Goal: Task Accomplishment & Management: Complete application form

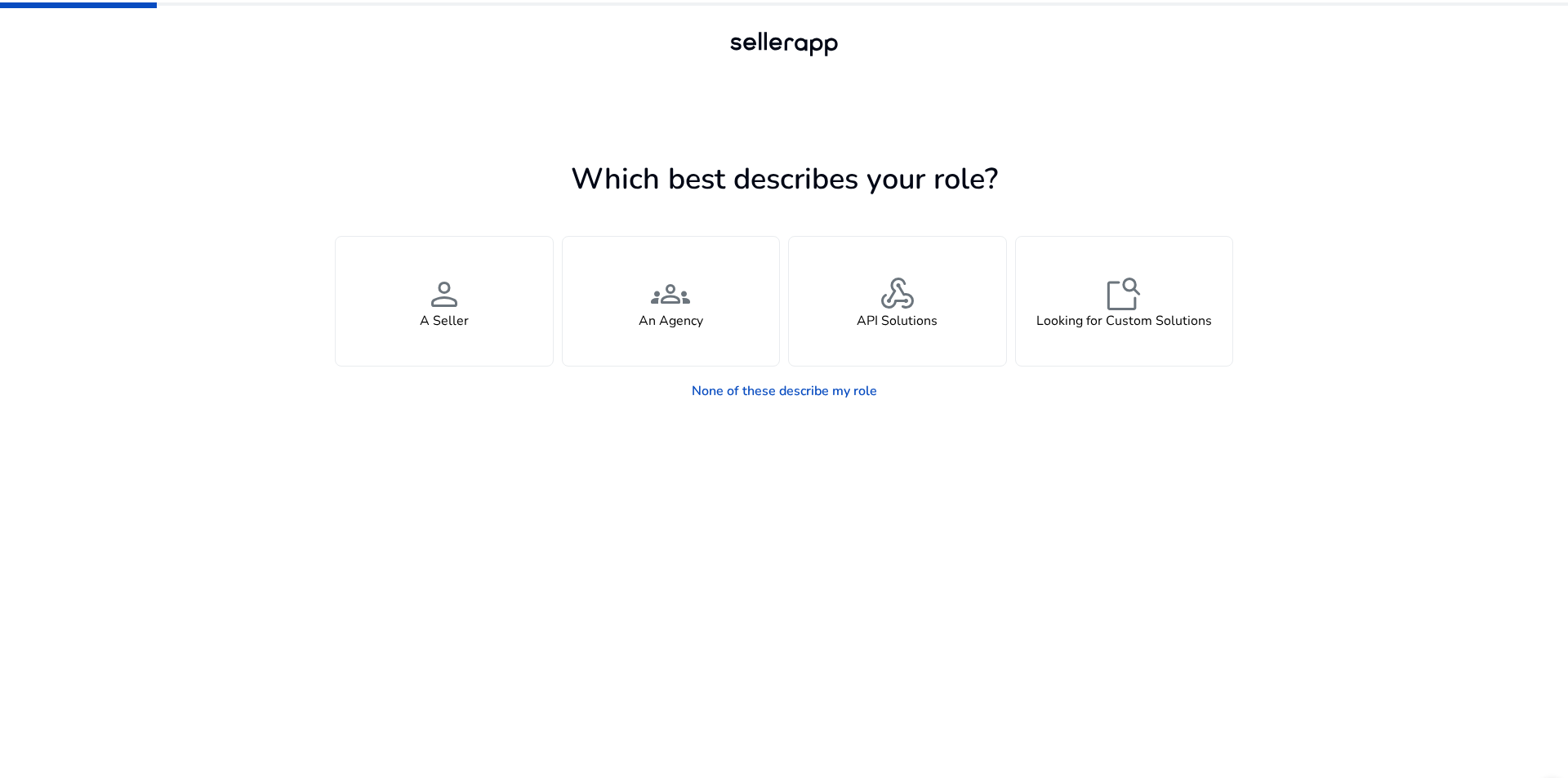
click at [847, 514] on app-seller-type "Which best describes your role? You manage your own brand or store and are look…" at bounding box center [784, 467] width 899 height 623
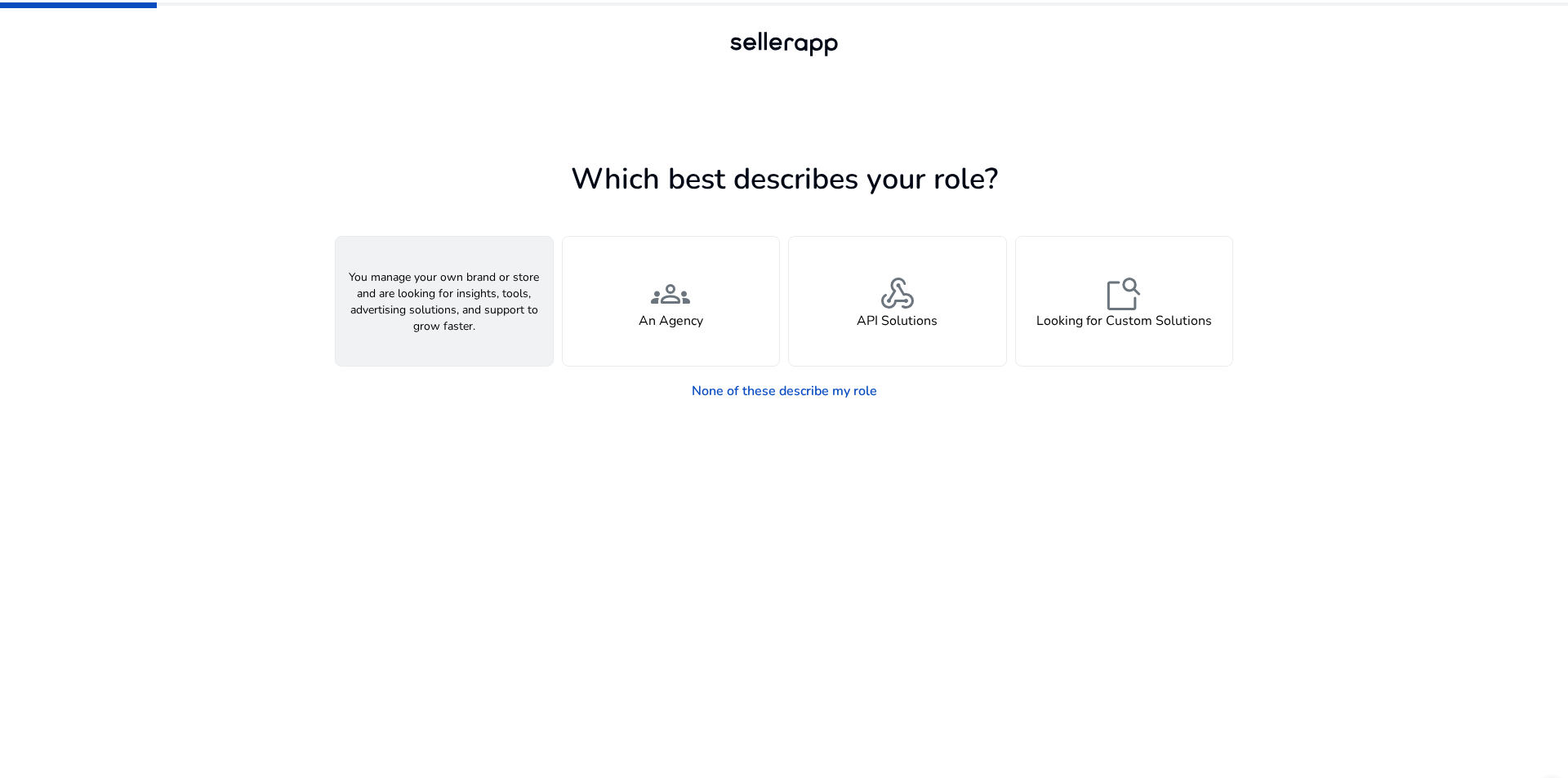
click at [475, 313] on div "person A Seller" at bounding box center [445, 300] width 217 height 129
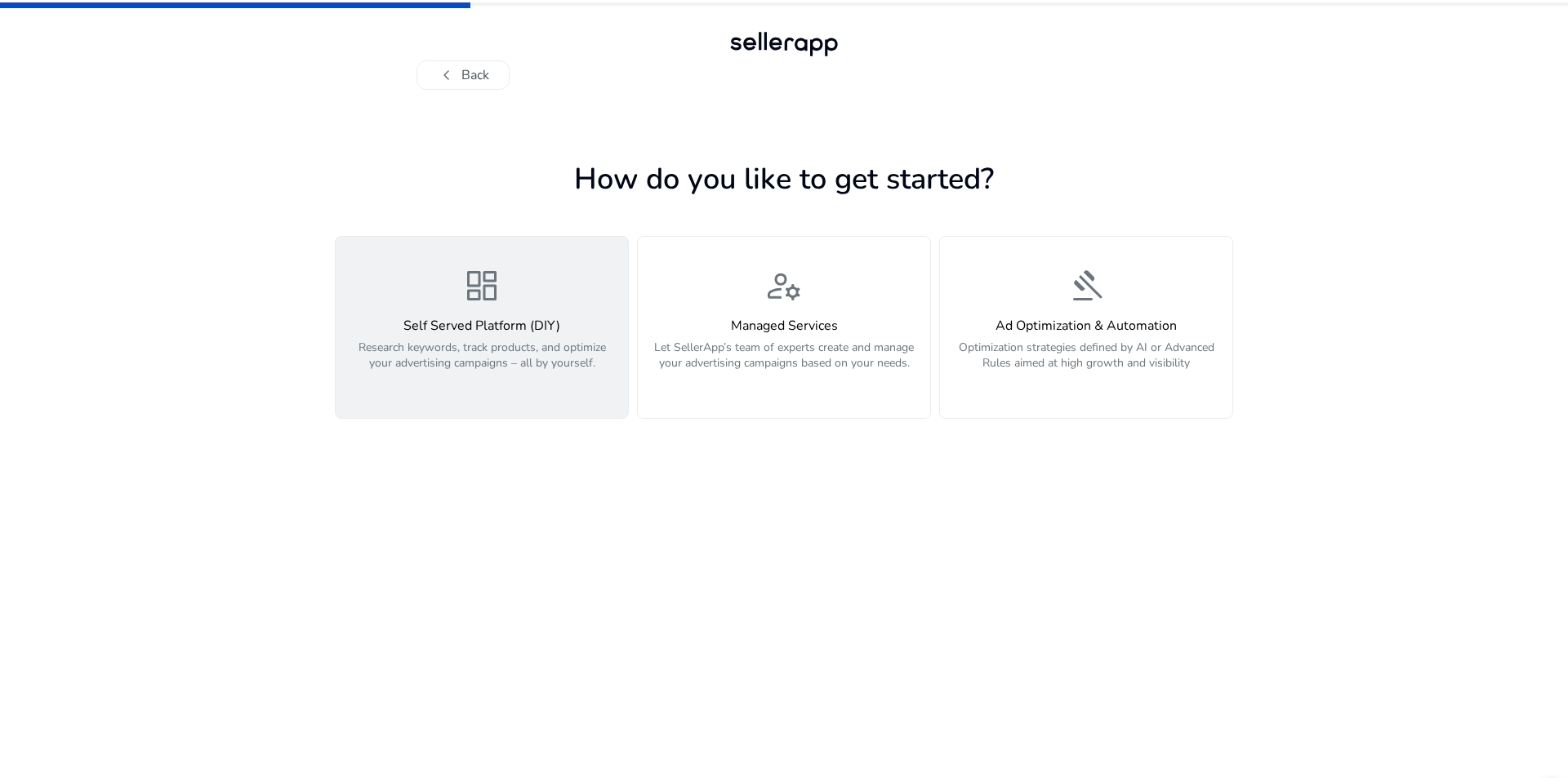
click at [495, 339] on div "Self Served Platform (DIY) Research keywords, track products, and optimize your…" at bounding box center [481, 353] width 273 height 70
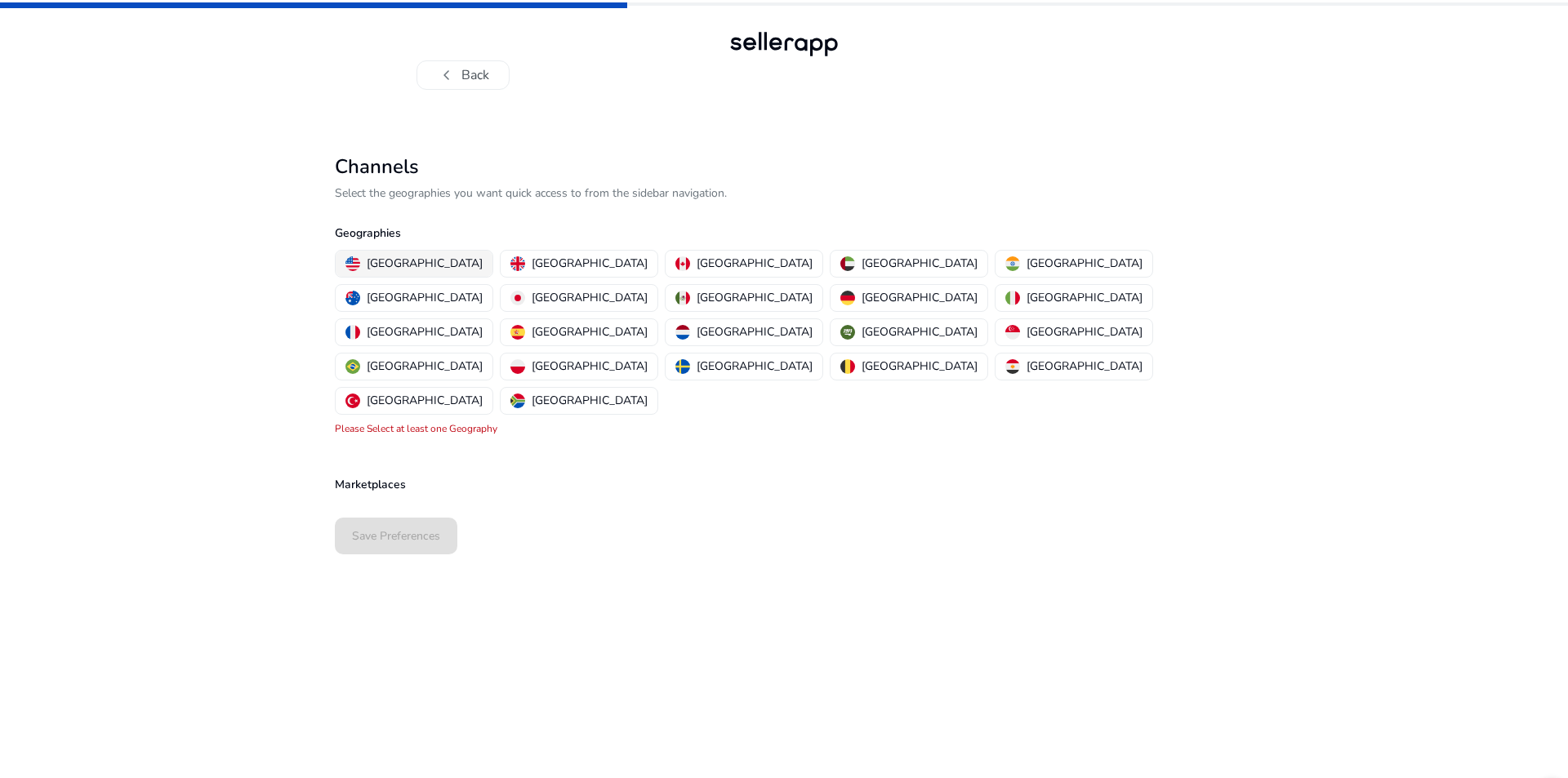
click at [400, 258] on p "[GEOGRAPHIC_DATA]" at bounding box center [425, 263] width 116 height 17
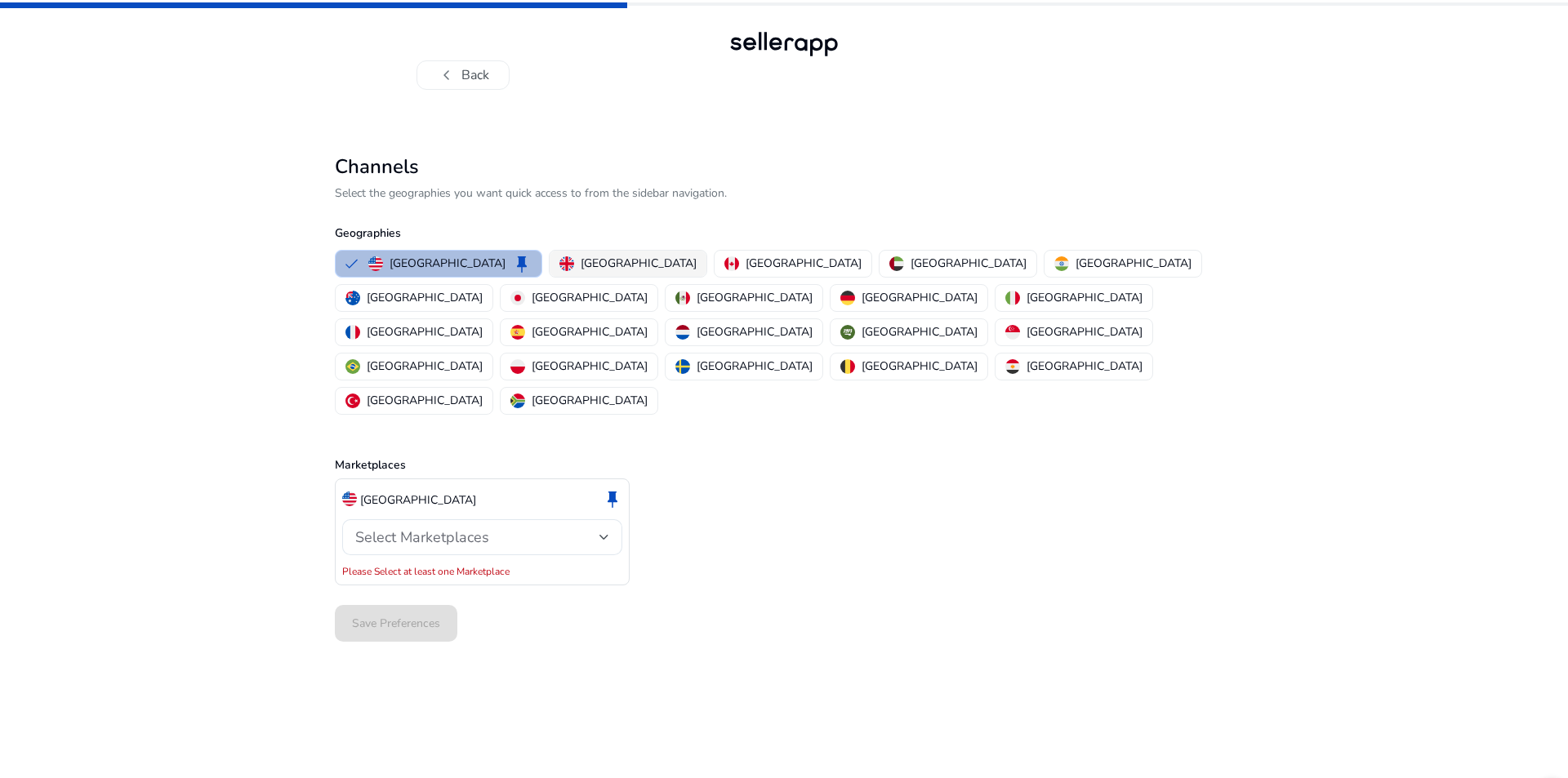
click at [587, 265] on p "[GEOGRAPHIC_DATA]" at bounding box center [638, 263] width 116 height 17
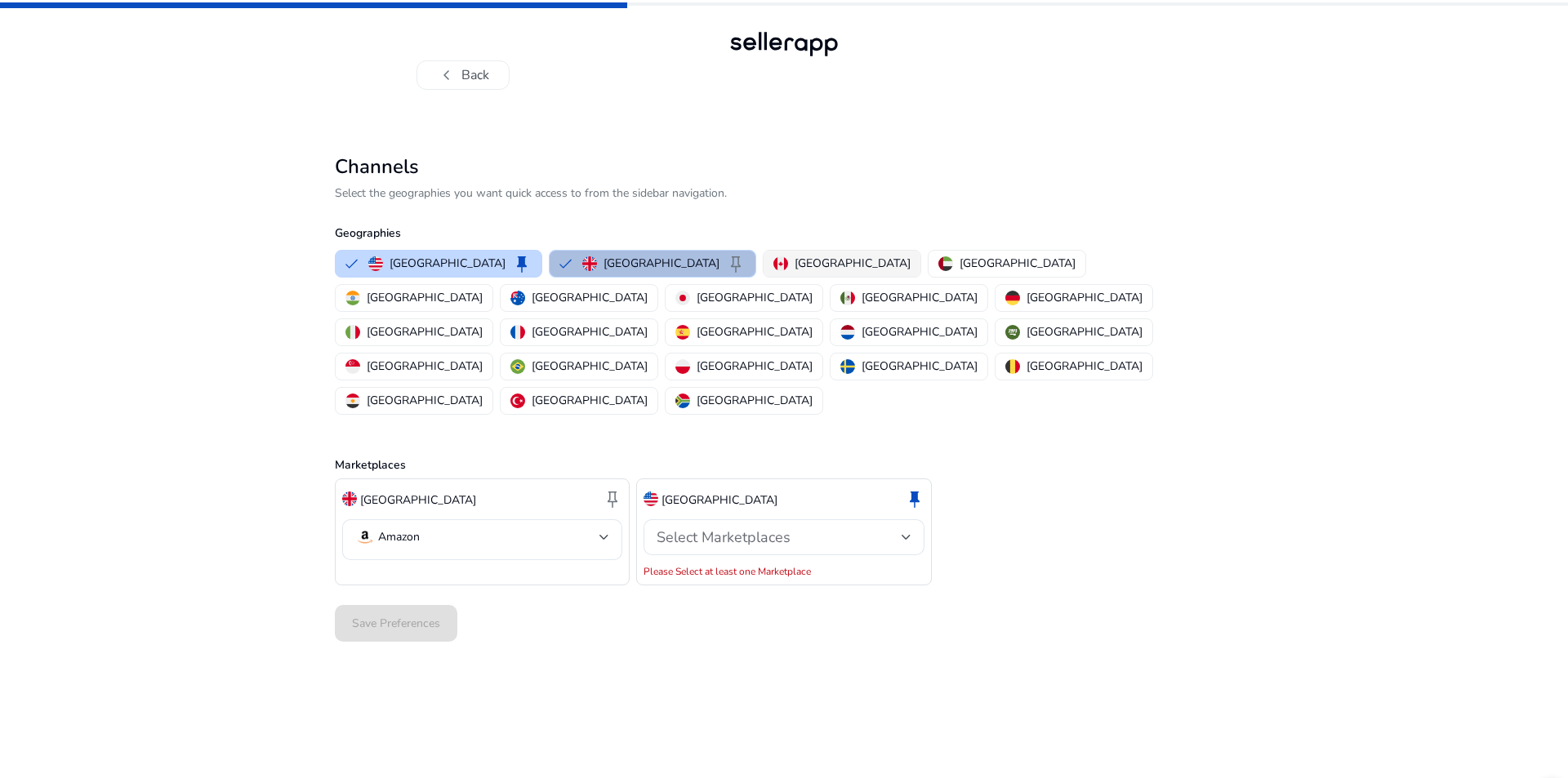
click at [795, 256] on p "[GEOGRAPHIC_DATA]" at bounding box center [852, 263] width 116 height 17
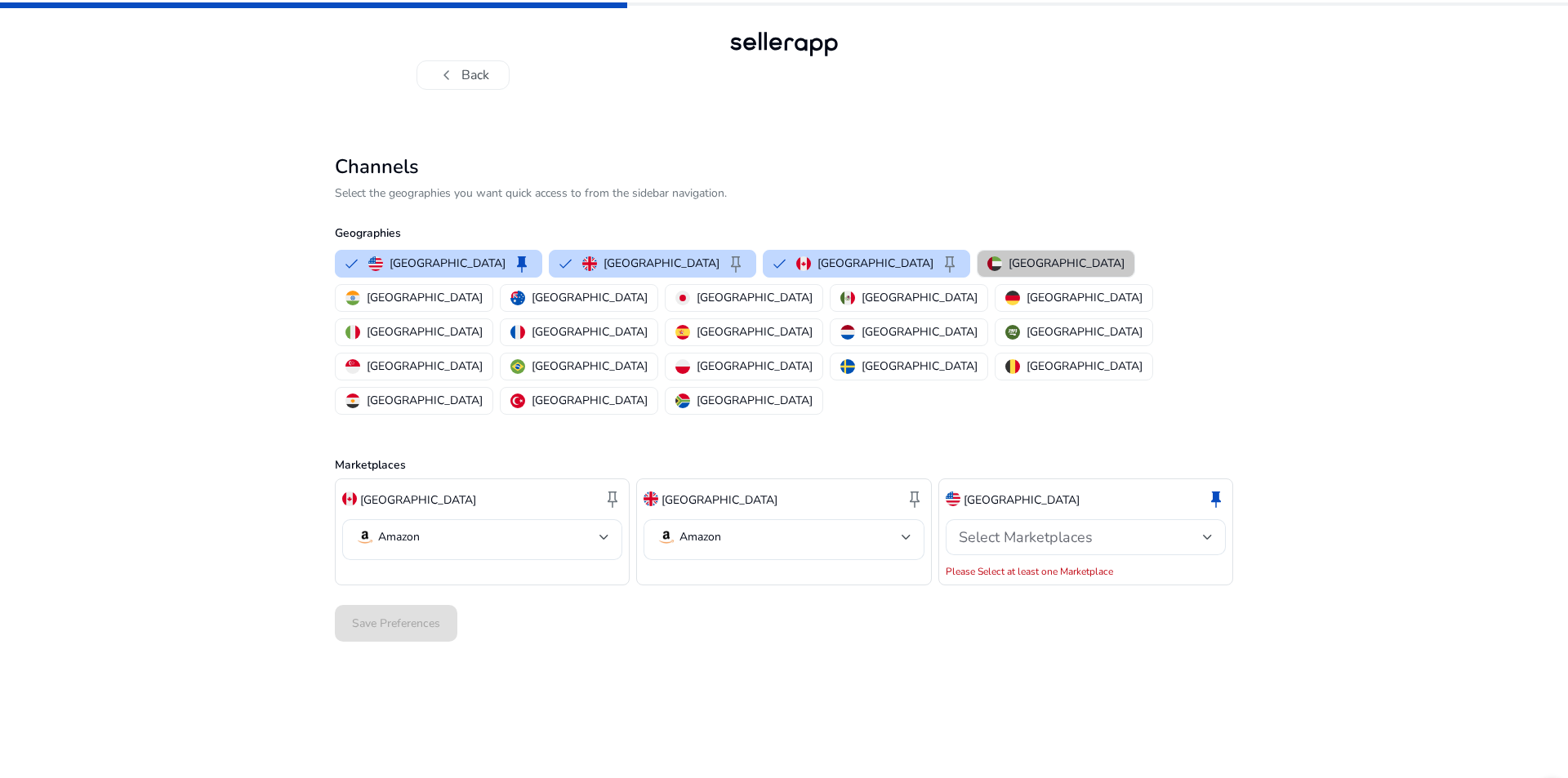
click at [1008, 265] on p "[GEOGRAPHIC_DATA]" at bounding box center [1066, 263] width 116 height 17
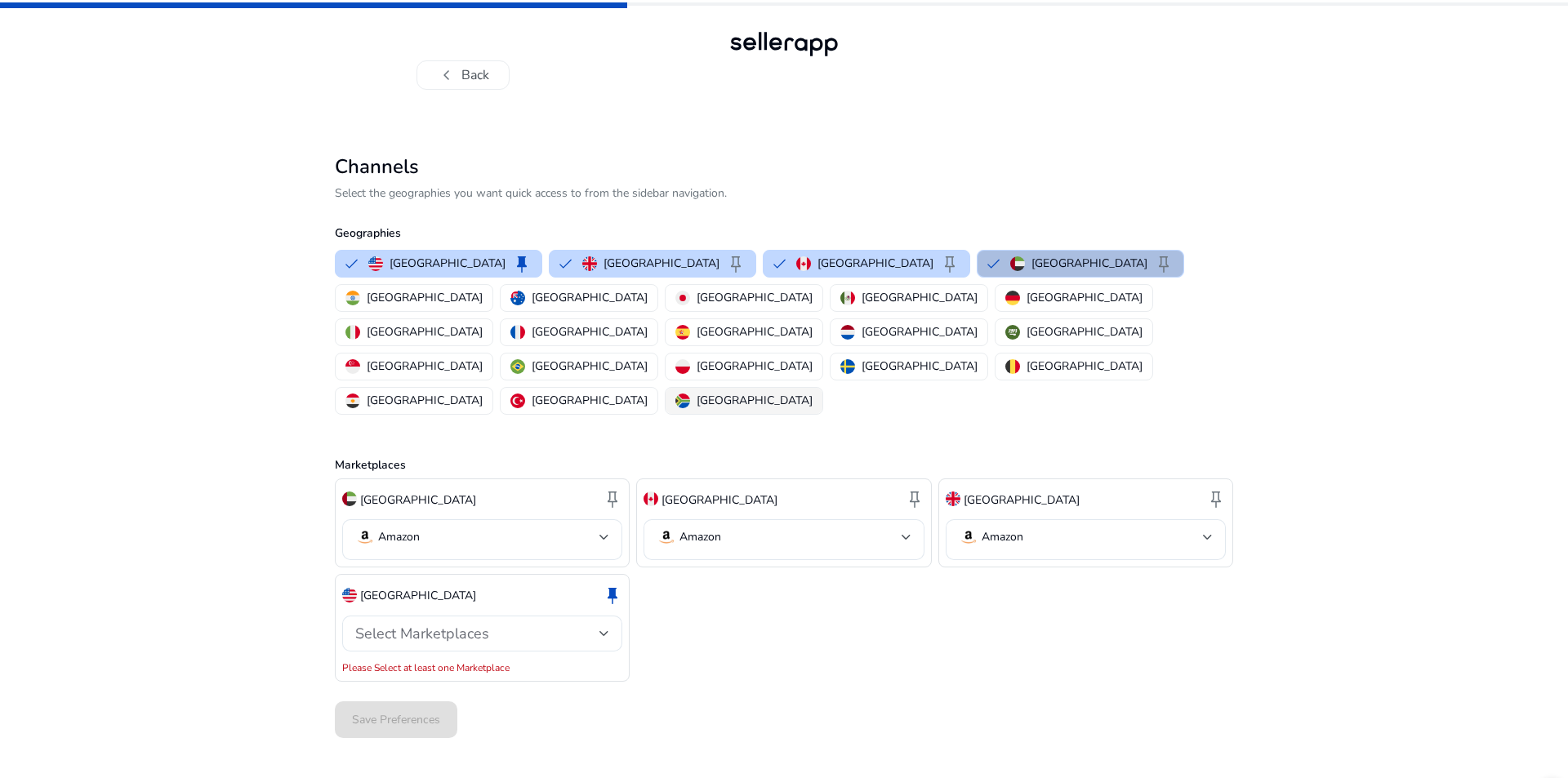
click at [797, 392] on p "[GEOGRAPHIC_DATA]" at bounding box center [754, 400] width 116 height 17
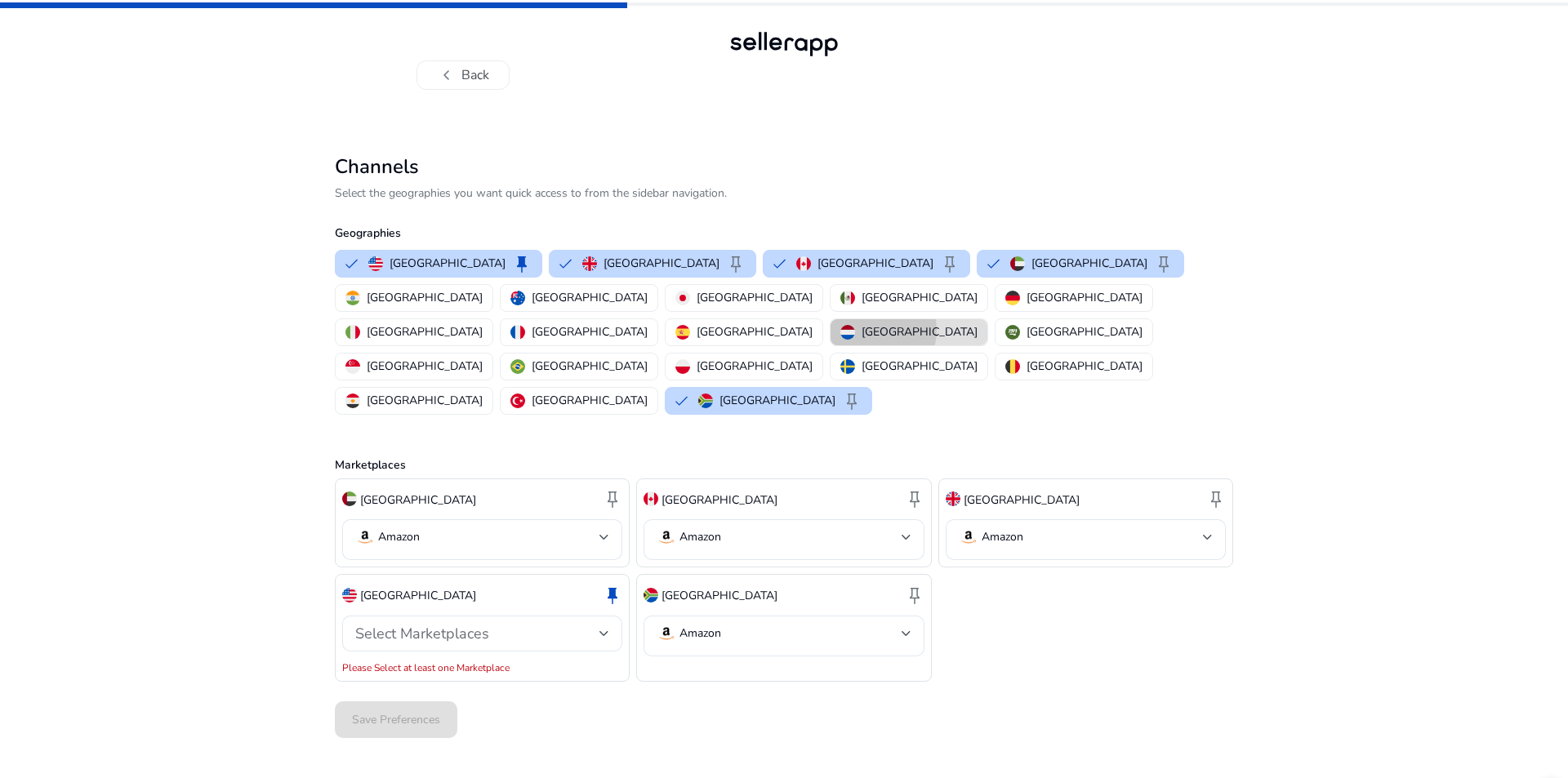
click at [869, 323] on p "[GEOGRAPHIC_DATA]" at bounding box center [920, 331] width 116 height 17
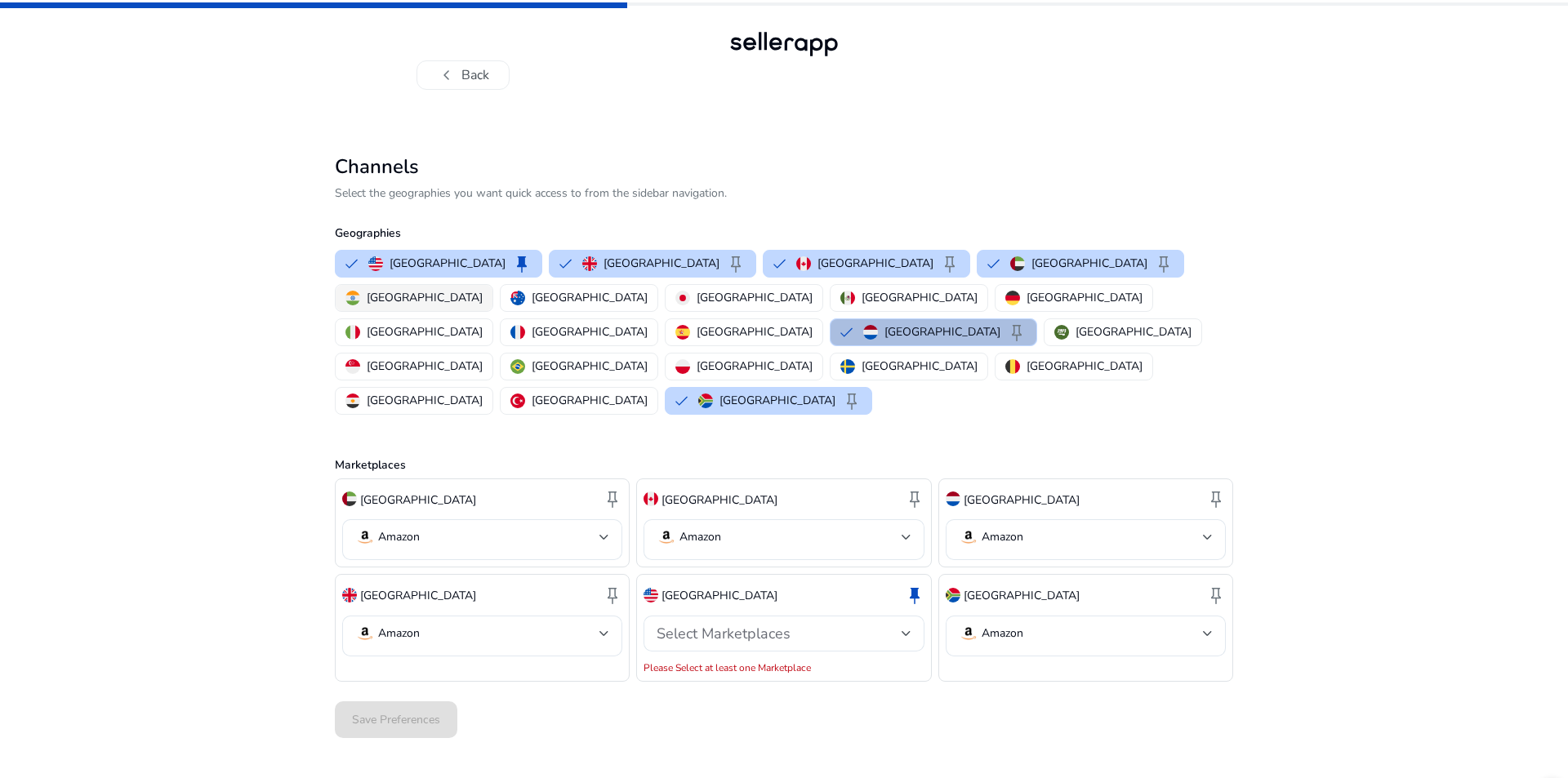
click at [492, 285] on button "[GEOGRAPHIC_DATA]" at bounding box center [415, 298] width 157 height 26
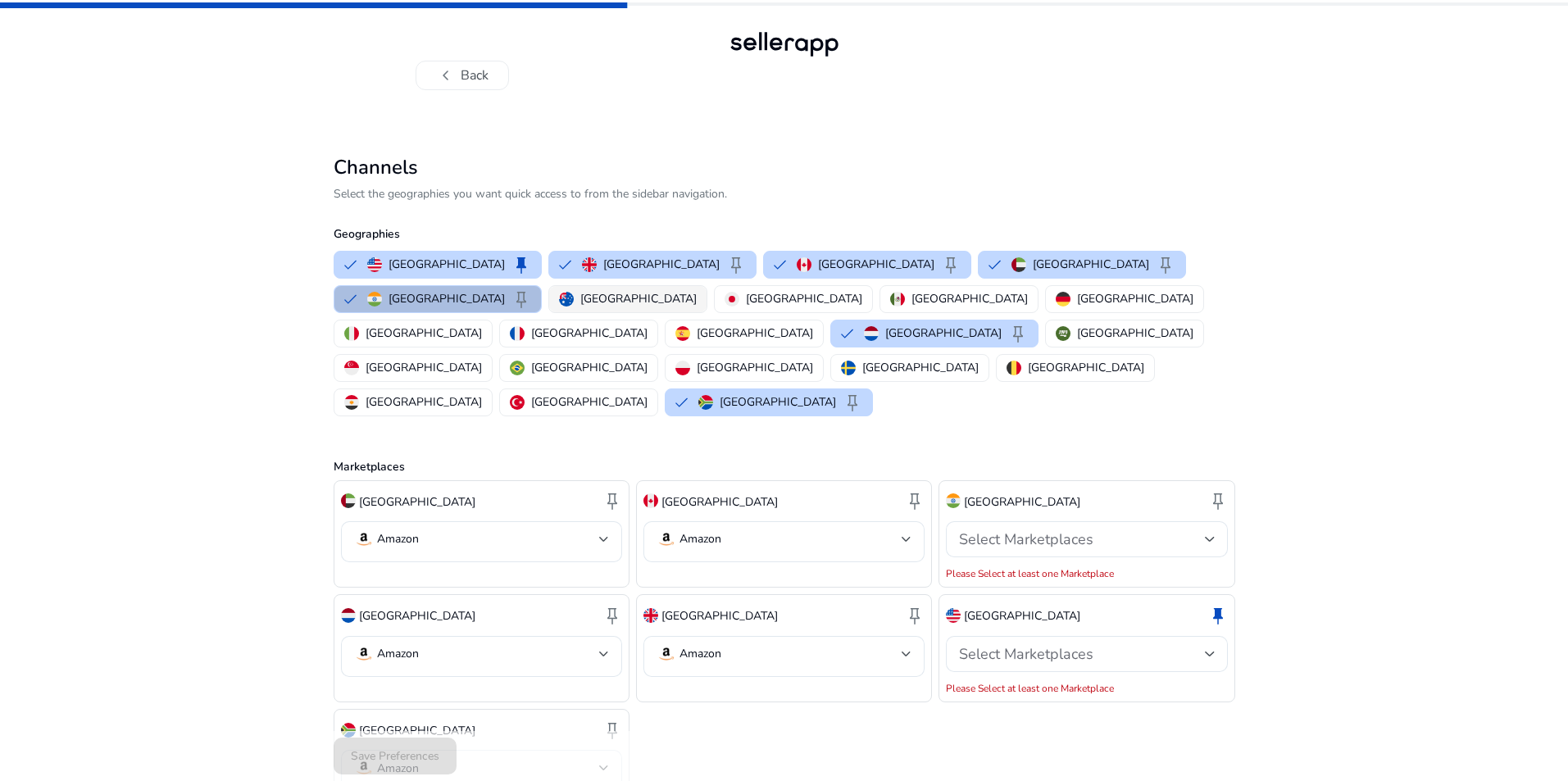
click at [580, 298] on p "[GEOGRAPHIC_DATA]" at bounding box center [638, 299] width 116 height 17
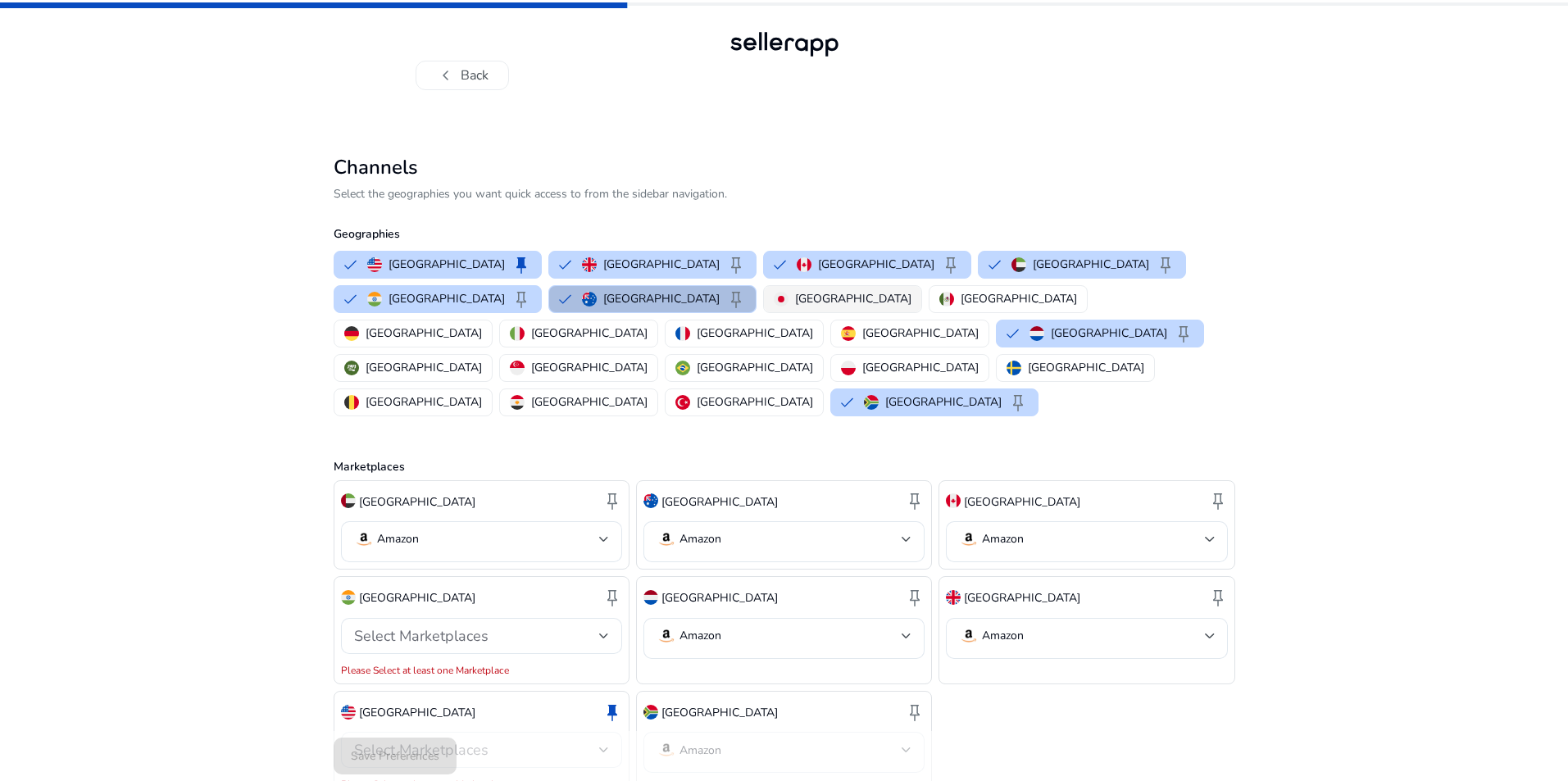
click at [795, 302] on p "[GEOGRAPHIC_DATA]" at bounding box center [852, 299] width 116 height 17
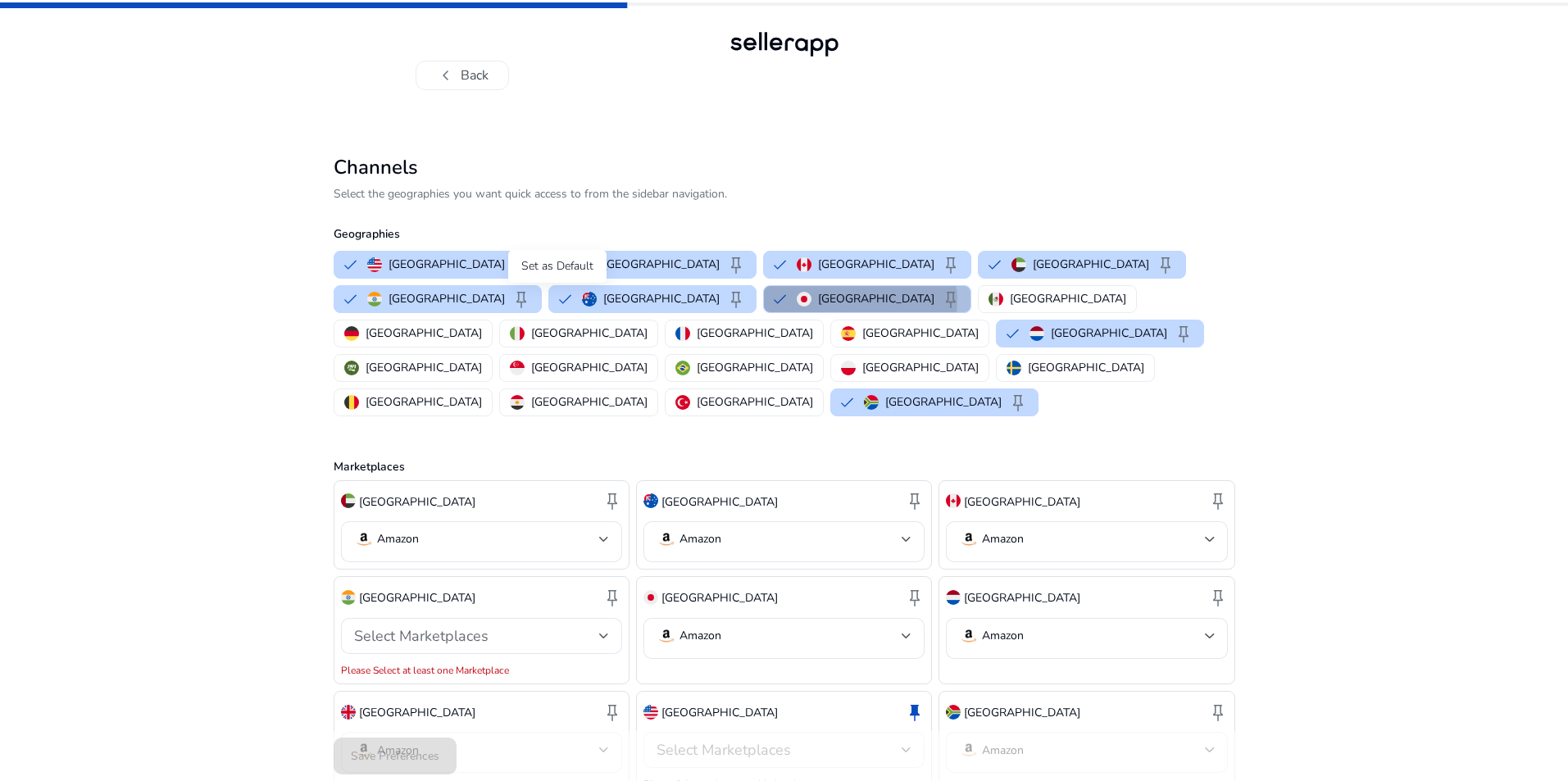
click at [941, 301] on span "keep" at bounding box center [950, 299] width 19 height 19
click at [979, 305] on button "[GEOGRAPHIC_DATA]" at bounding box center [1058, 299] width 158 height 27
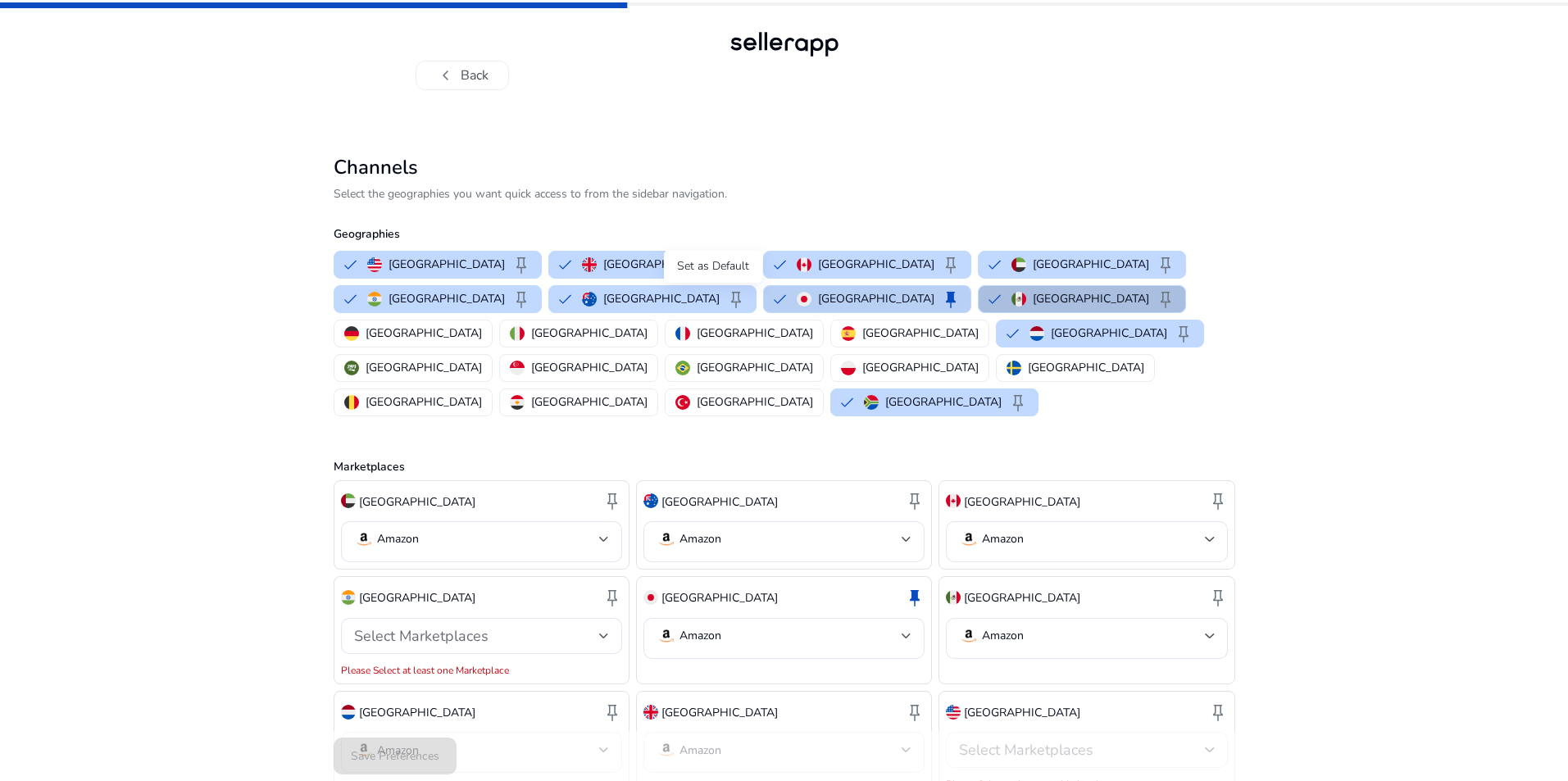
click at [1156, 302] on span "keep" at bounding box center [1165, 299] width 19 height 19
click at [1156, 302] on span "keep" at bounding box center [1165, 299] width 19 height 19
click at [511, 261] on span "keep" at bounding box center [521, 264] width 19 height 19
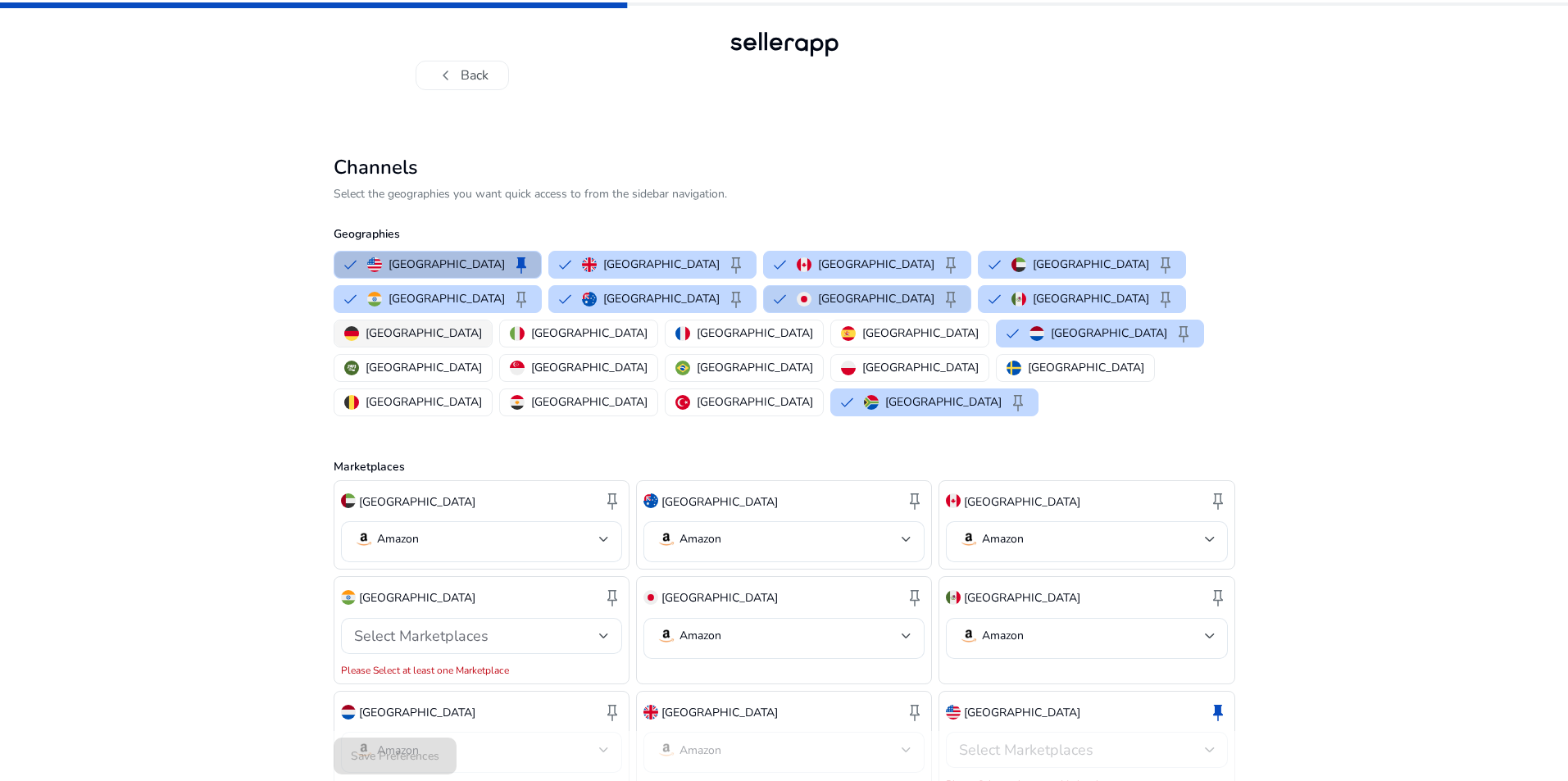
click at [482, 324] on p "[GEOGRAPHIC_DATA]" at bounding box center [423, 333] width 116 height 17
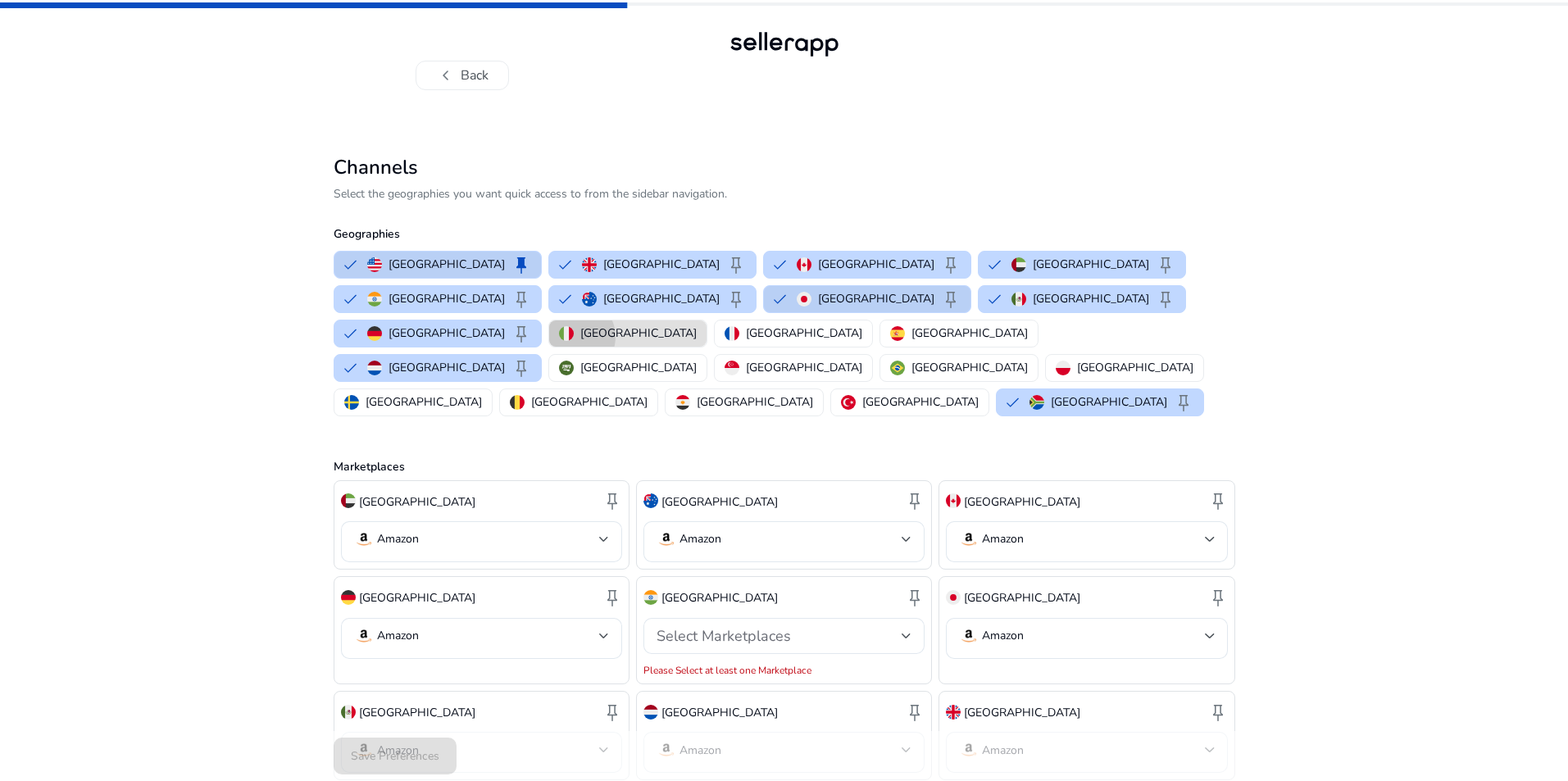
click at [696, 324] on div "[GEOGRAPHIC_DATA]" at bounding box center [628, 333] width 137 height 17
click at [813, 393] on p "[GEOGRAPHIC_DATA]" at bounding box center [754, 402] width 116 height 17
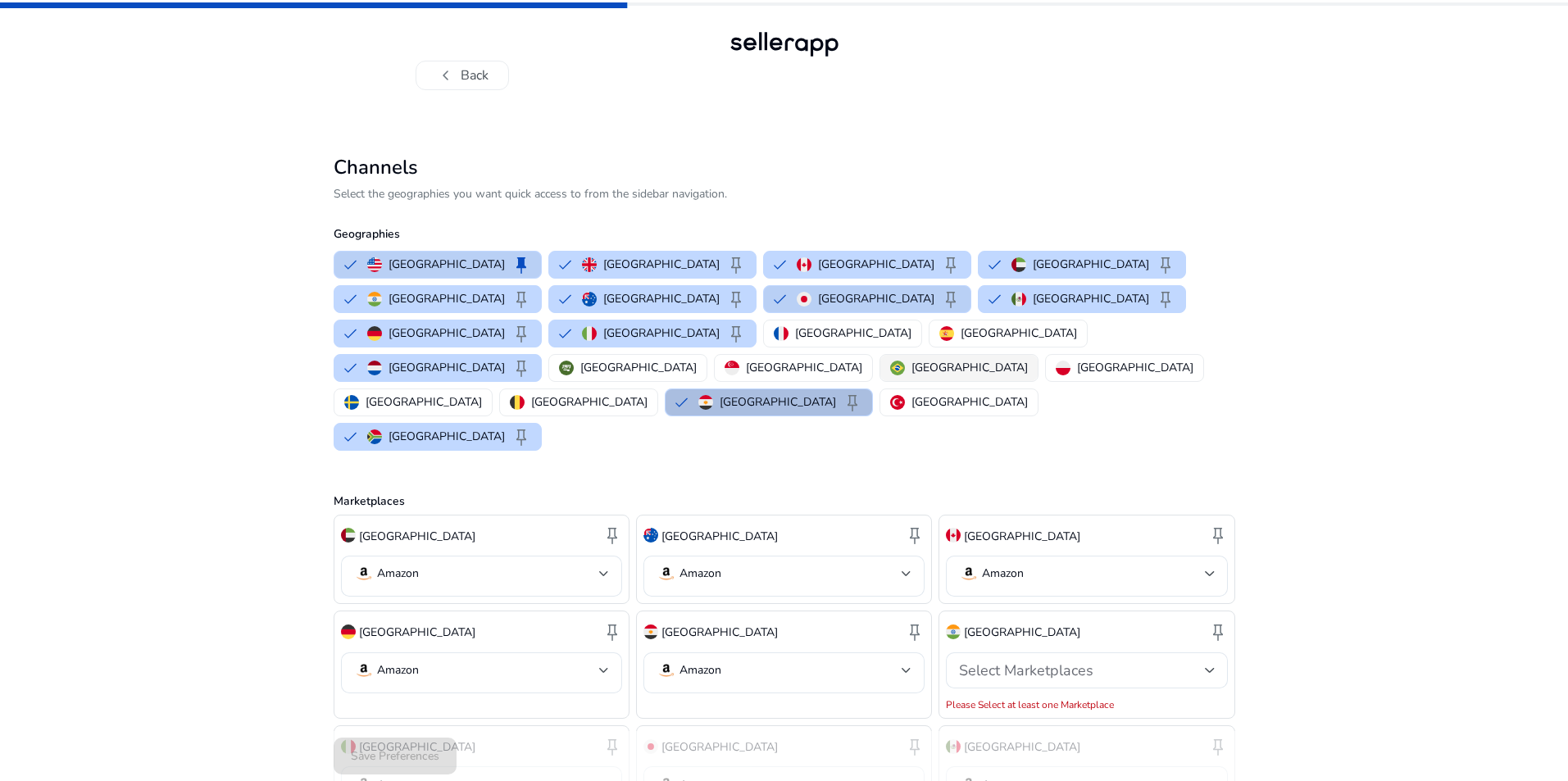
click at [890, 359] on div "[GEOGRAPHIC_DATA]" at bounding box center [959, 368] width 137 height 17
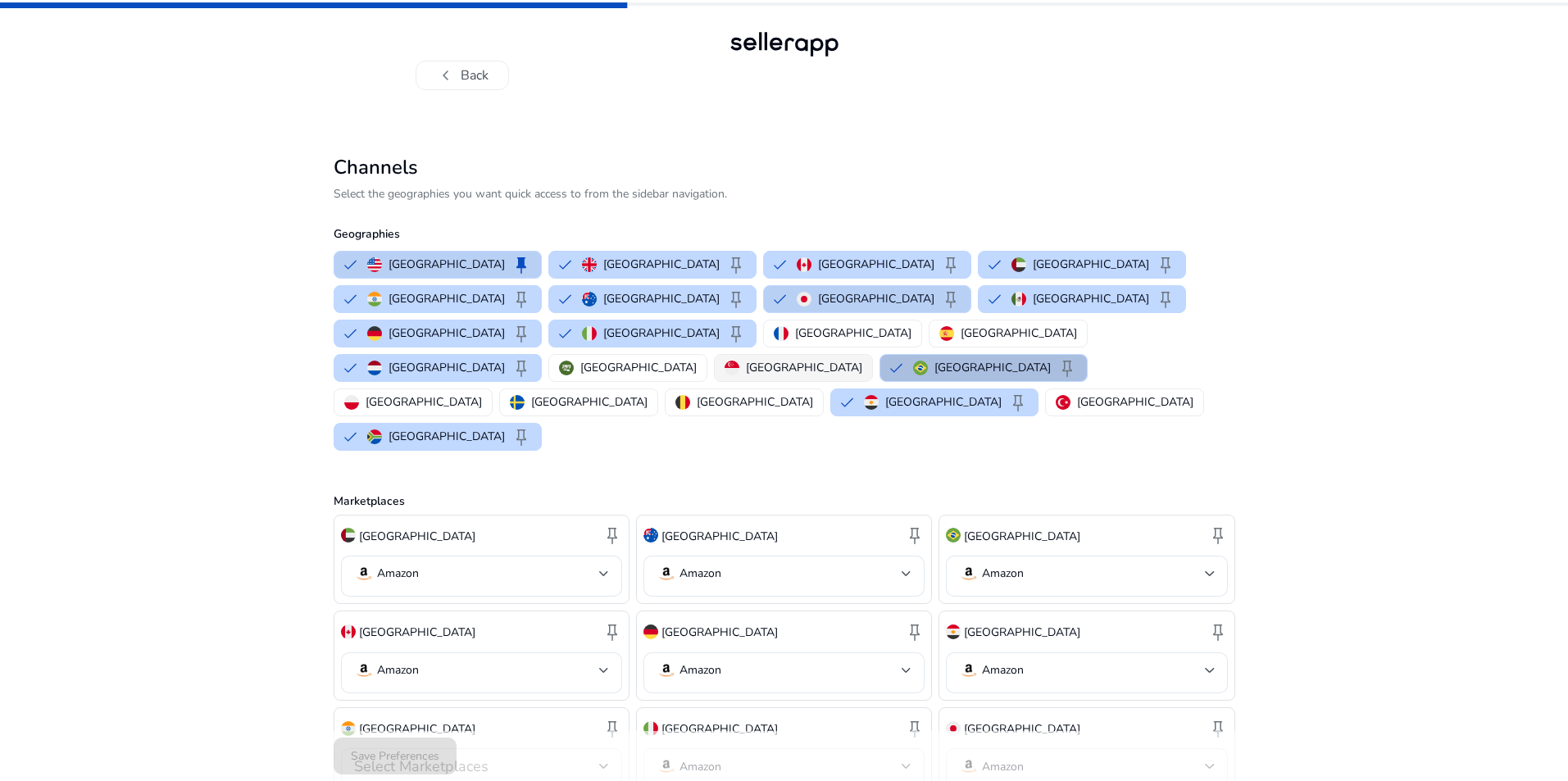
click at [746, 359] on p "[GEOGRAPHIC_DATA]" at bounding box center [804, 368] width 116 height 17
click at [580, 359] on p "[GEOGRAPHIC_DATA]" at bounding box center [638, 368] width 116 height 17
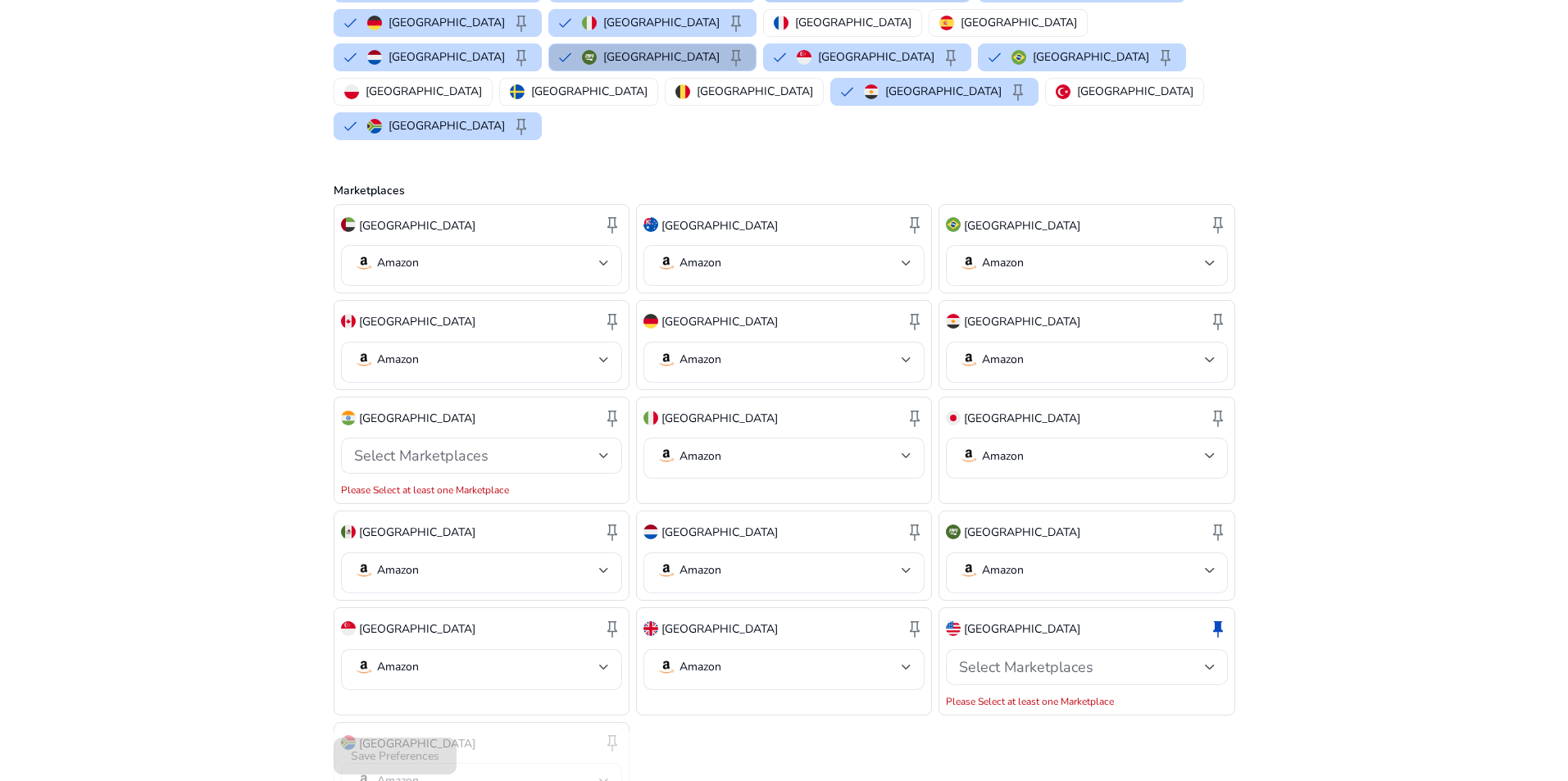
scroll to position [336, 0]
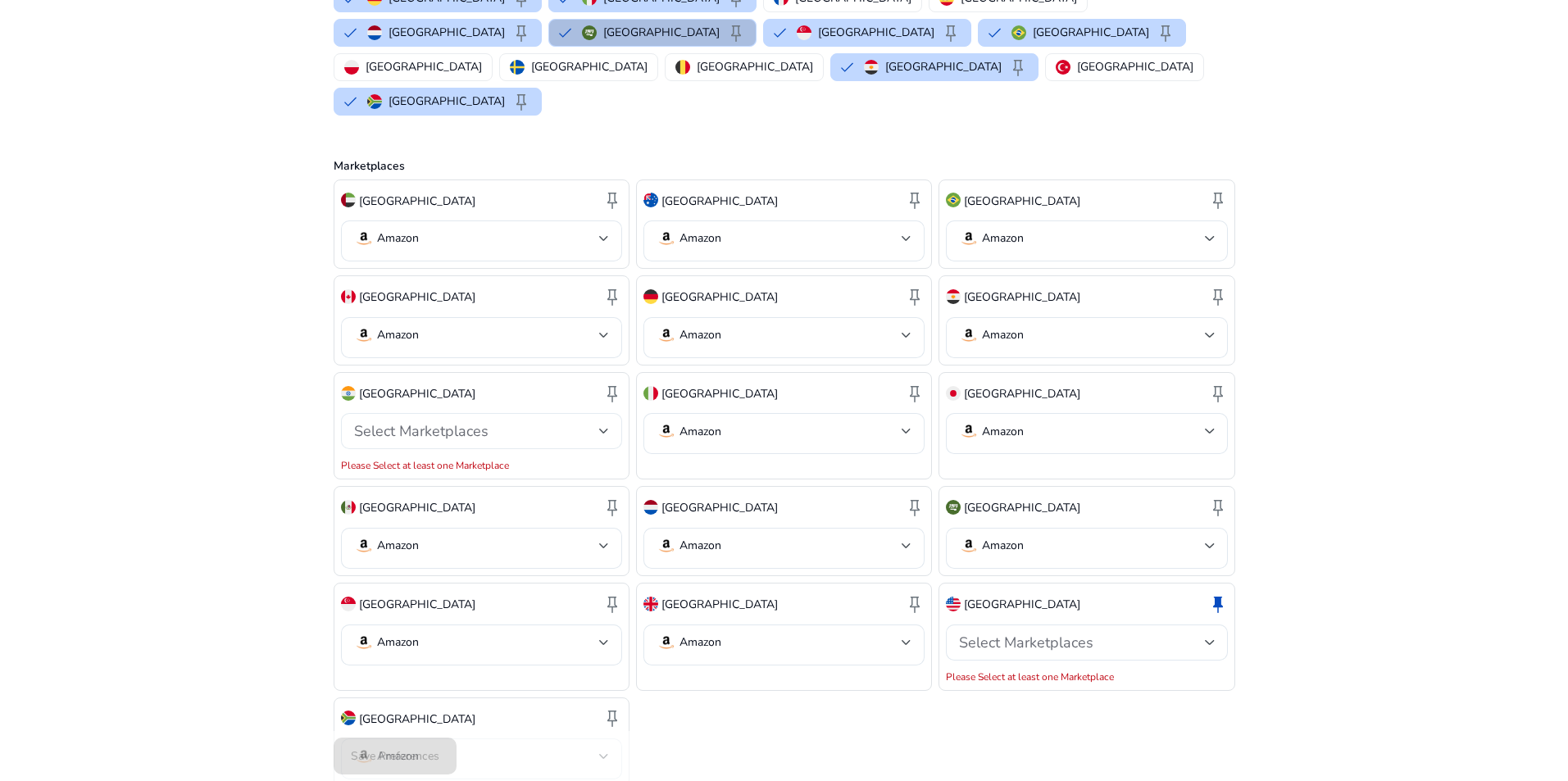
click at [596, 423] on div "Select Marketplaces" at bounding box center [476, 432] width 245 height 18
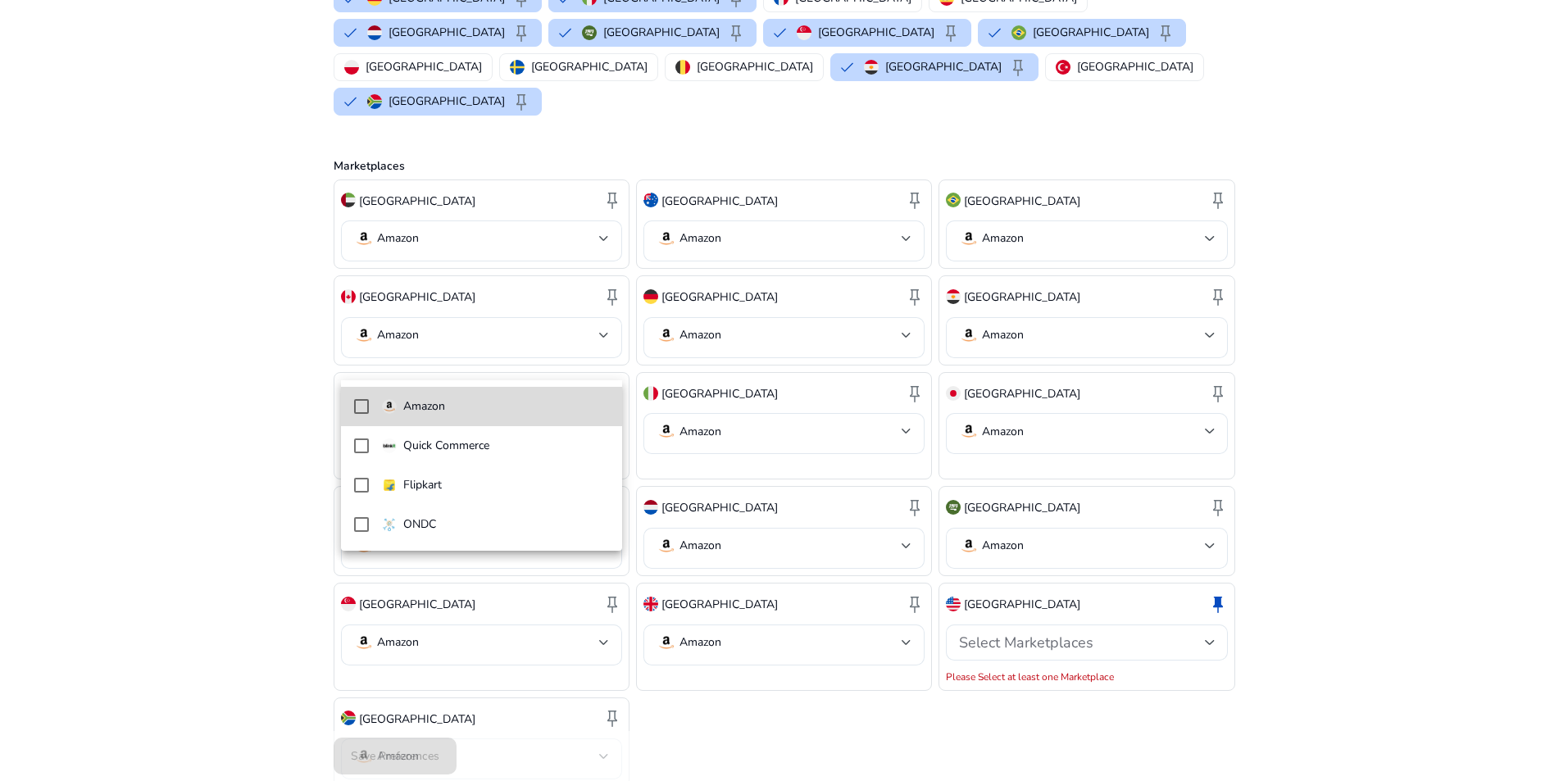
click at [461, 408] on span "Amazon" at bounding box center [496, 407] width 227 height 18
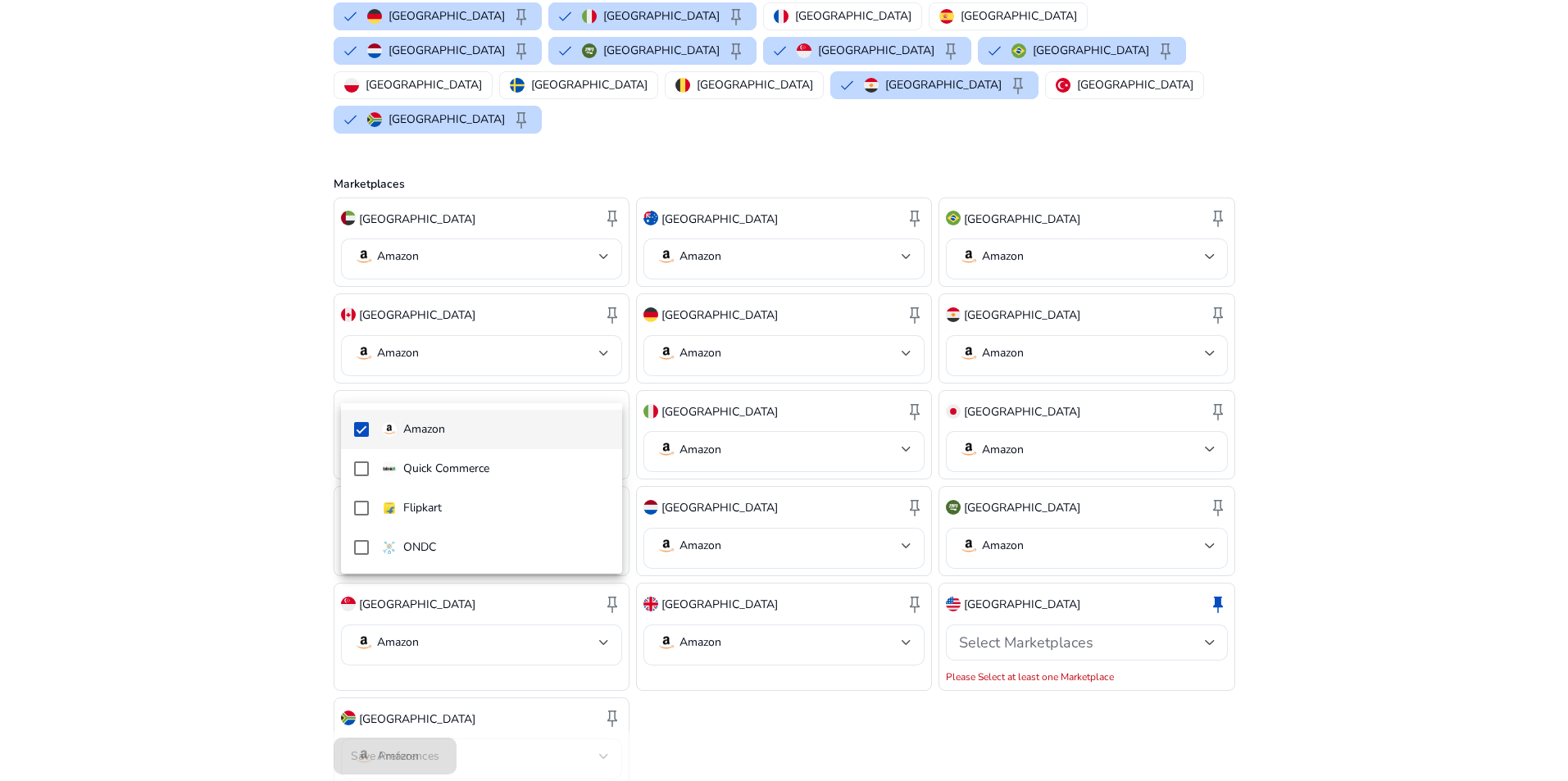
click at [758, 672] on div at bounding box center [784, 390] width 1568 height 781
click at [1036, 632] on span "Select Marketplaces" at bounding box center [1025, 642] width 135 height 19
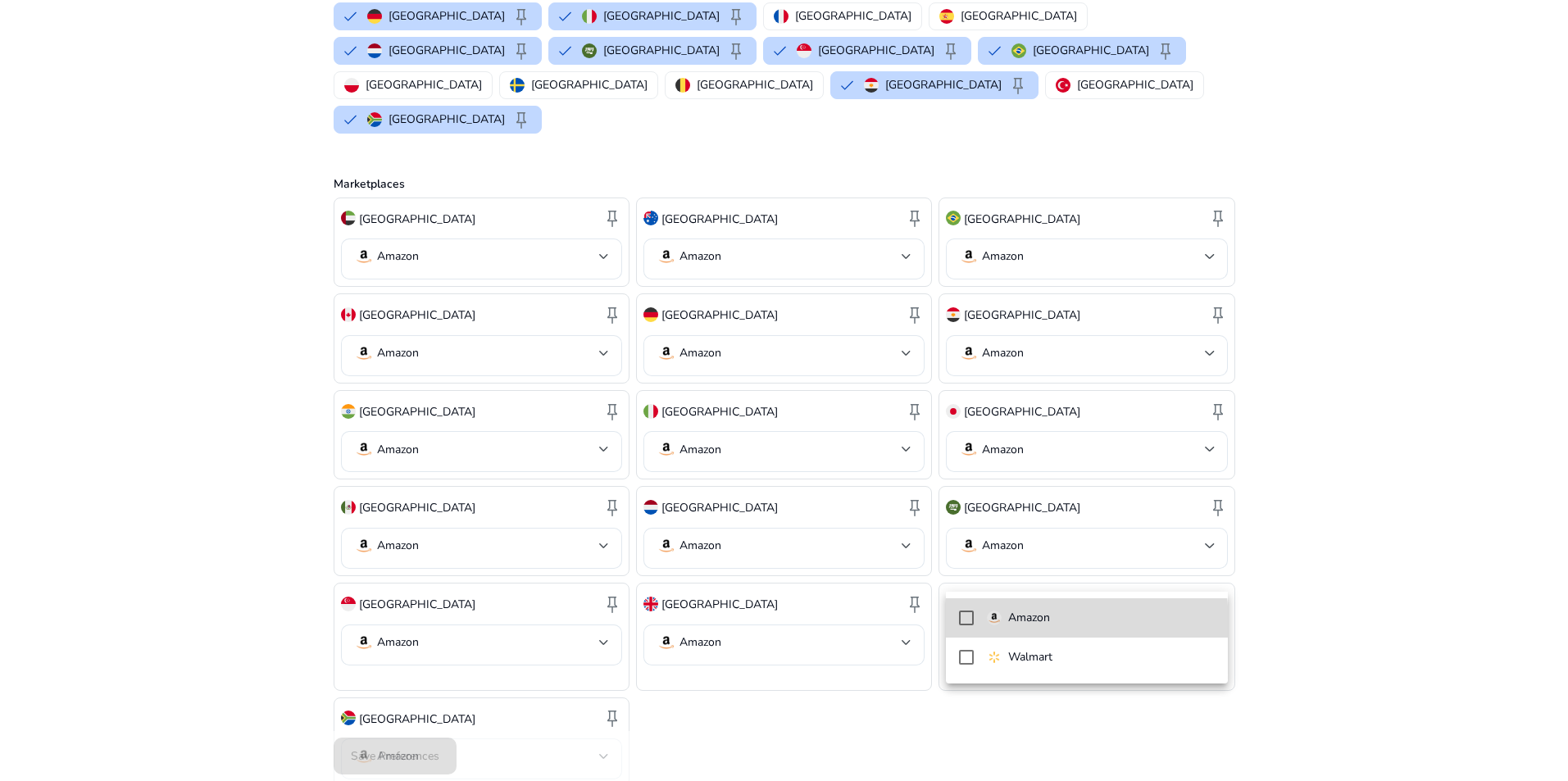
click at [1017, 624] on p "Amazon" at bounding box center [1029, 618] width 42 height 18
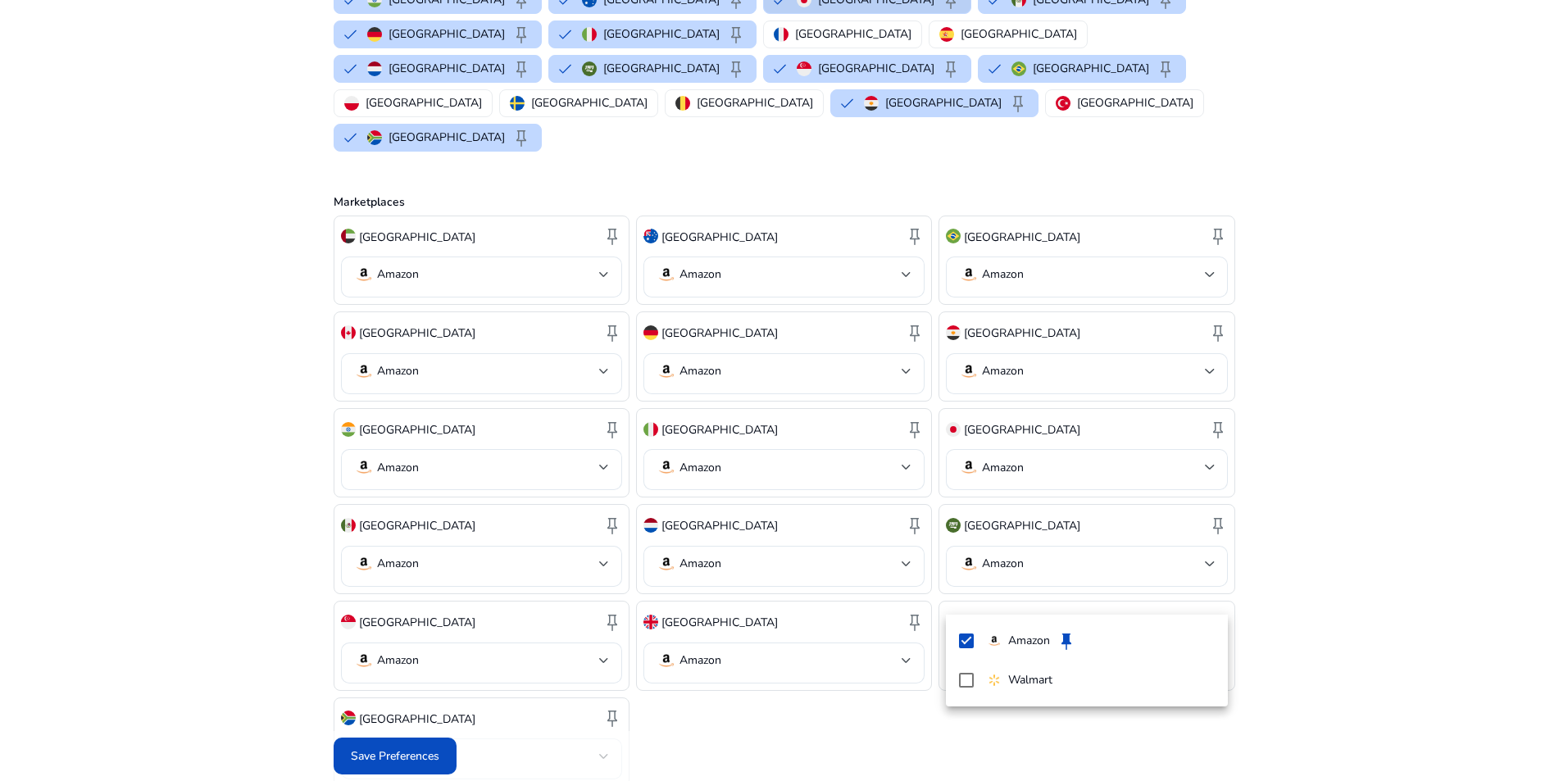
click at [415, 756] on div at bounding box center [784, 390] width 1568 height 781
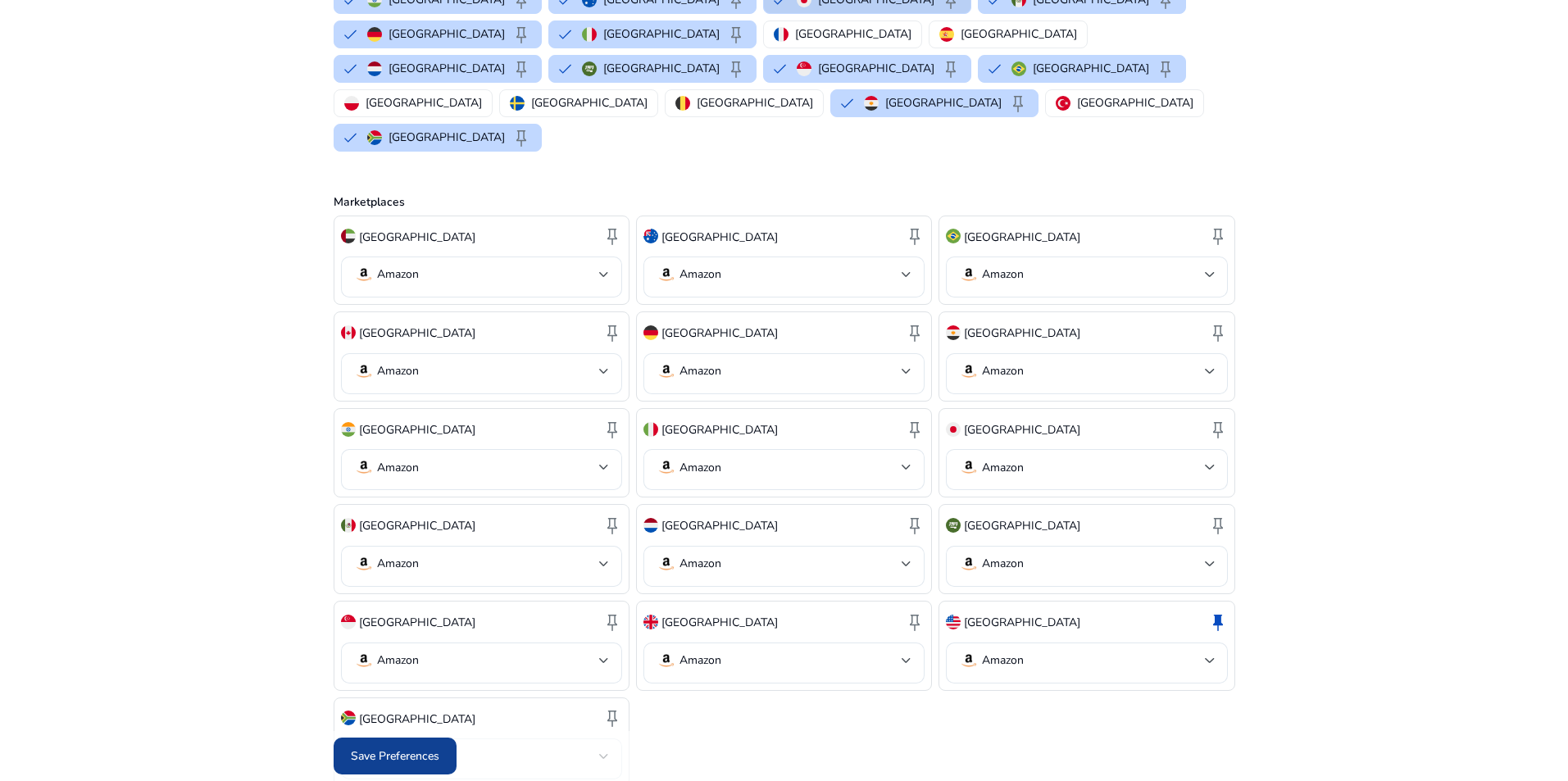
click at [414, 752] on span "Save Preferences" at bounding box center [395, 756] width 89 height 17
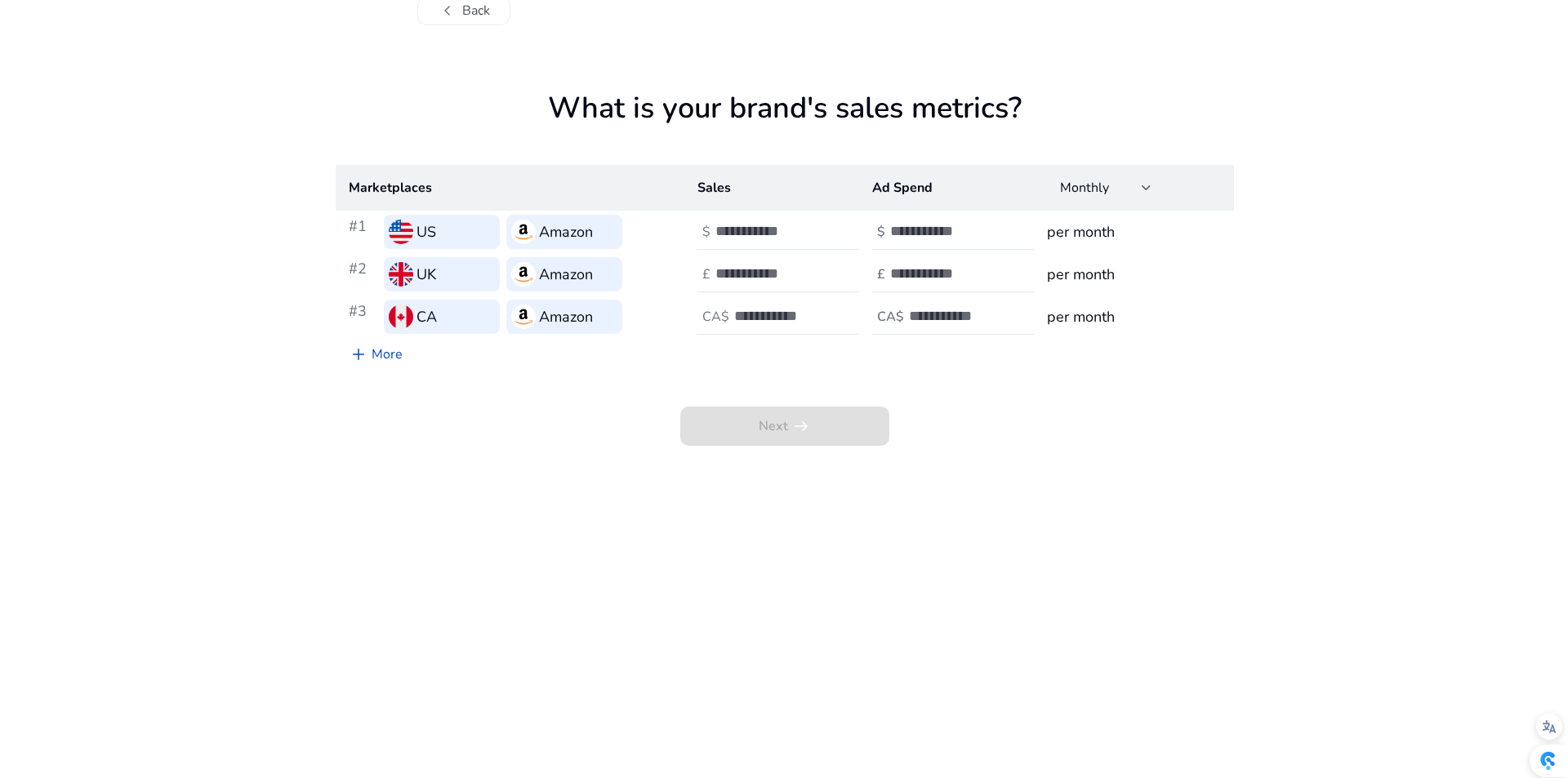
scroll to position [0, 0]
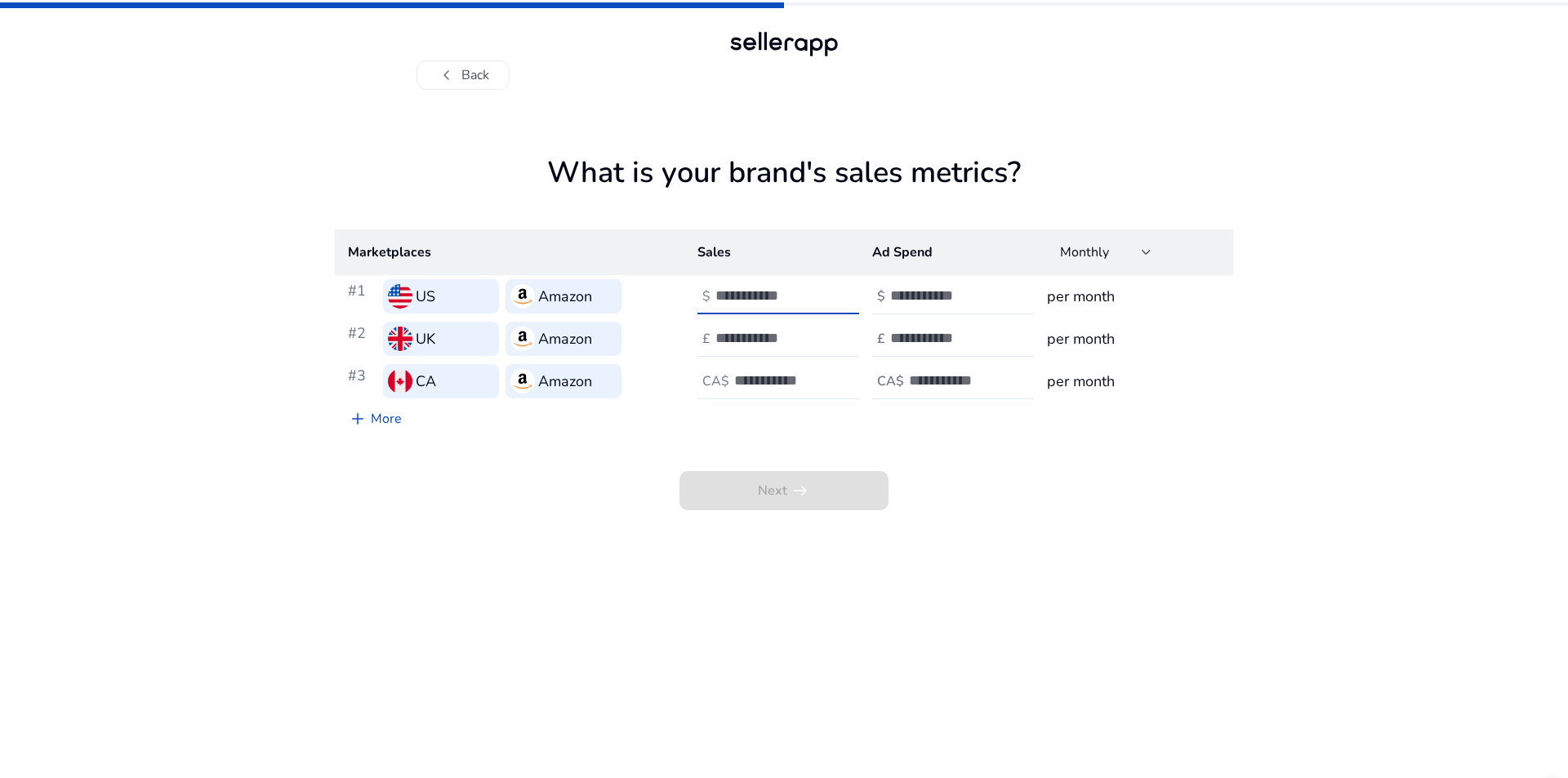
click at [742, 290] on input "number" at bounding box center [770, 296] width 110 height 18
type input "**"
click at [748, 348] on div at bounding box center [788, 338] width 147 height 36
type input "**"
click at [741, 385] on input "number" at bounding box center [789, 381] width 110 height 18
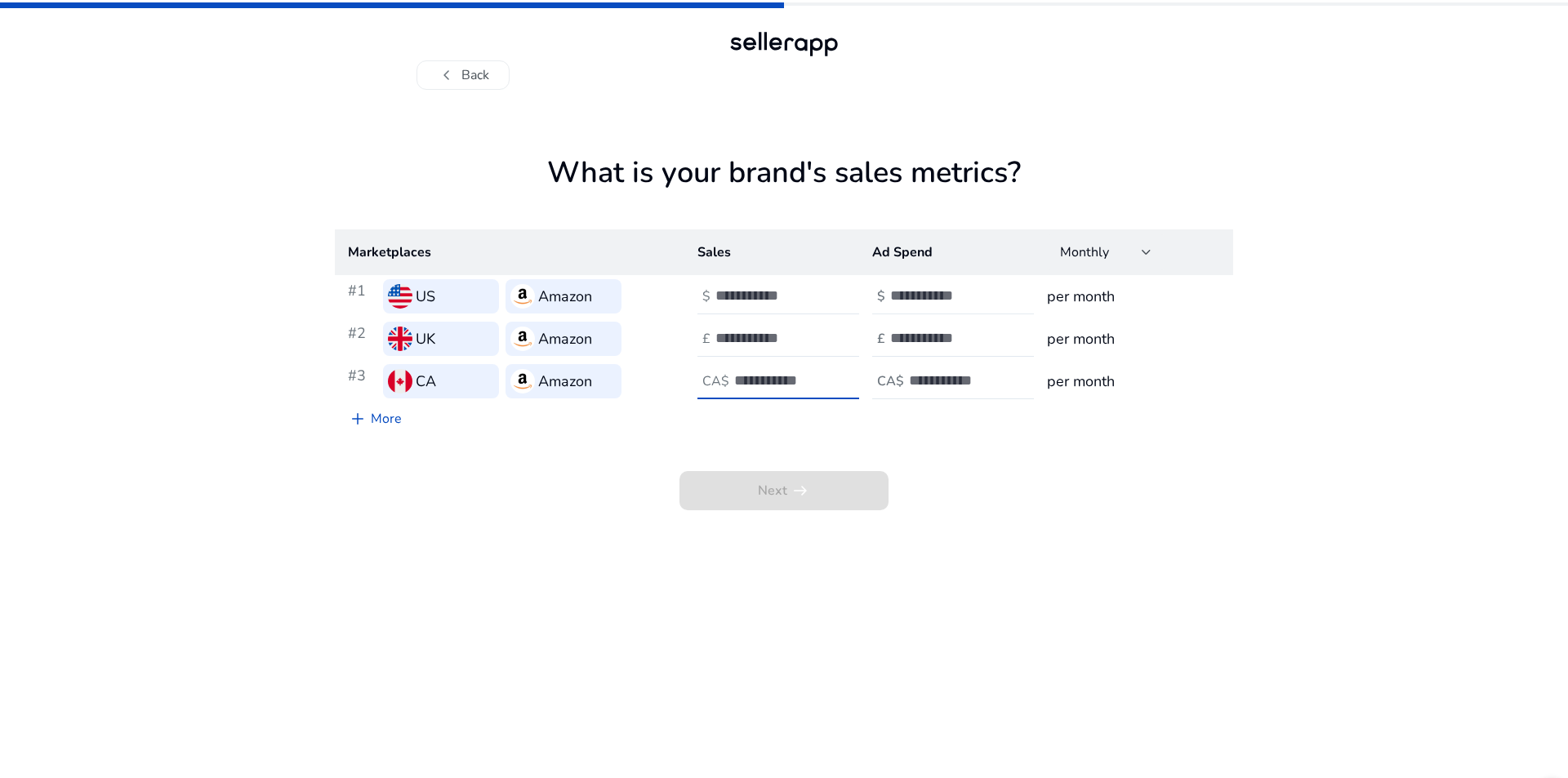
type input "**"
click at [920, 295] on input "number" at bounding box center [945, 296] width 110 height 18
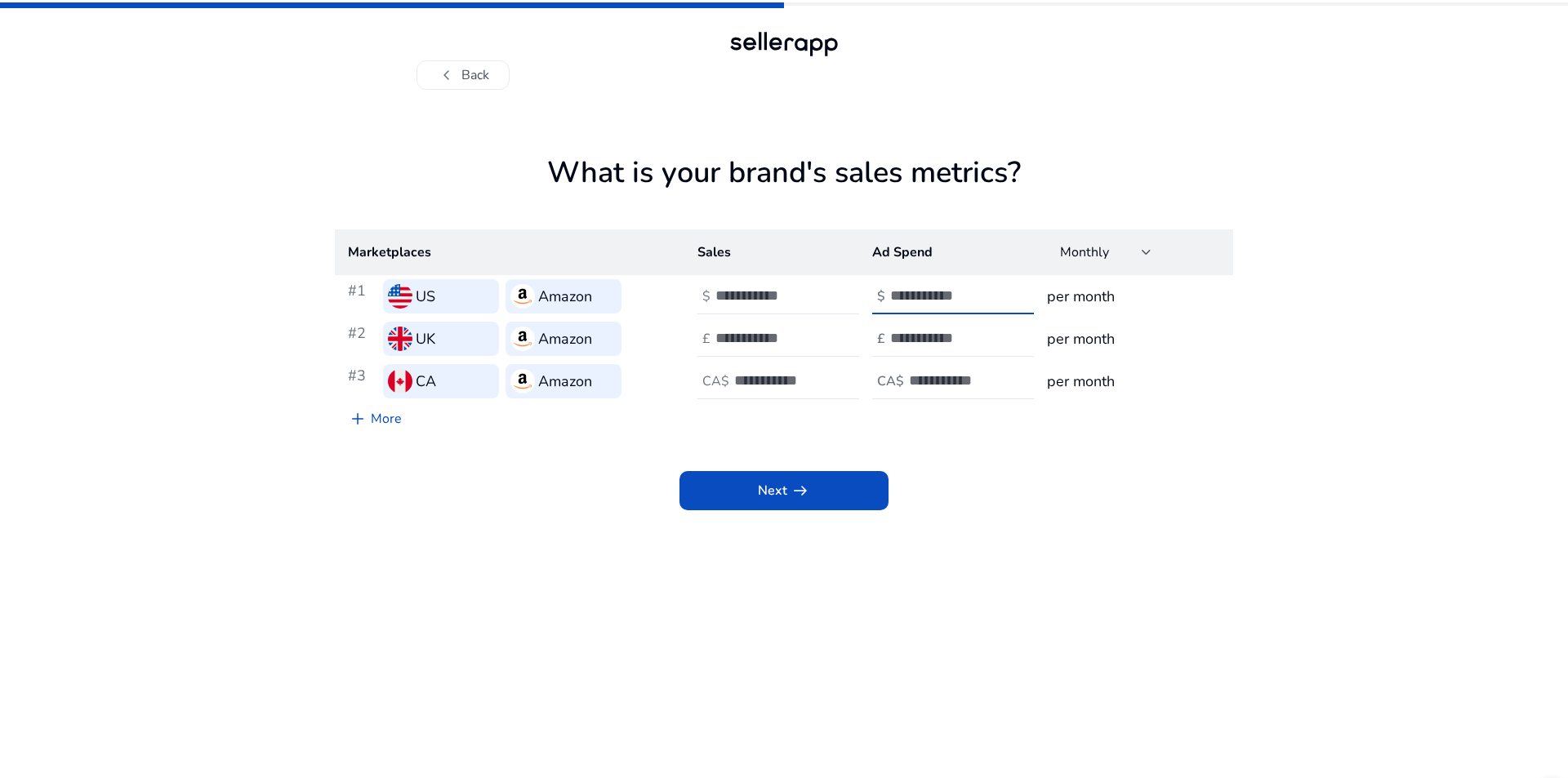
type input "*"
click at [914, 342] on input "number" at bounding box center [945, 338] width 110 height 18
type input "*"
click at [914, 382] on input "number" at bounding box center [963, 381] width 110 height 18
type input "*"
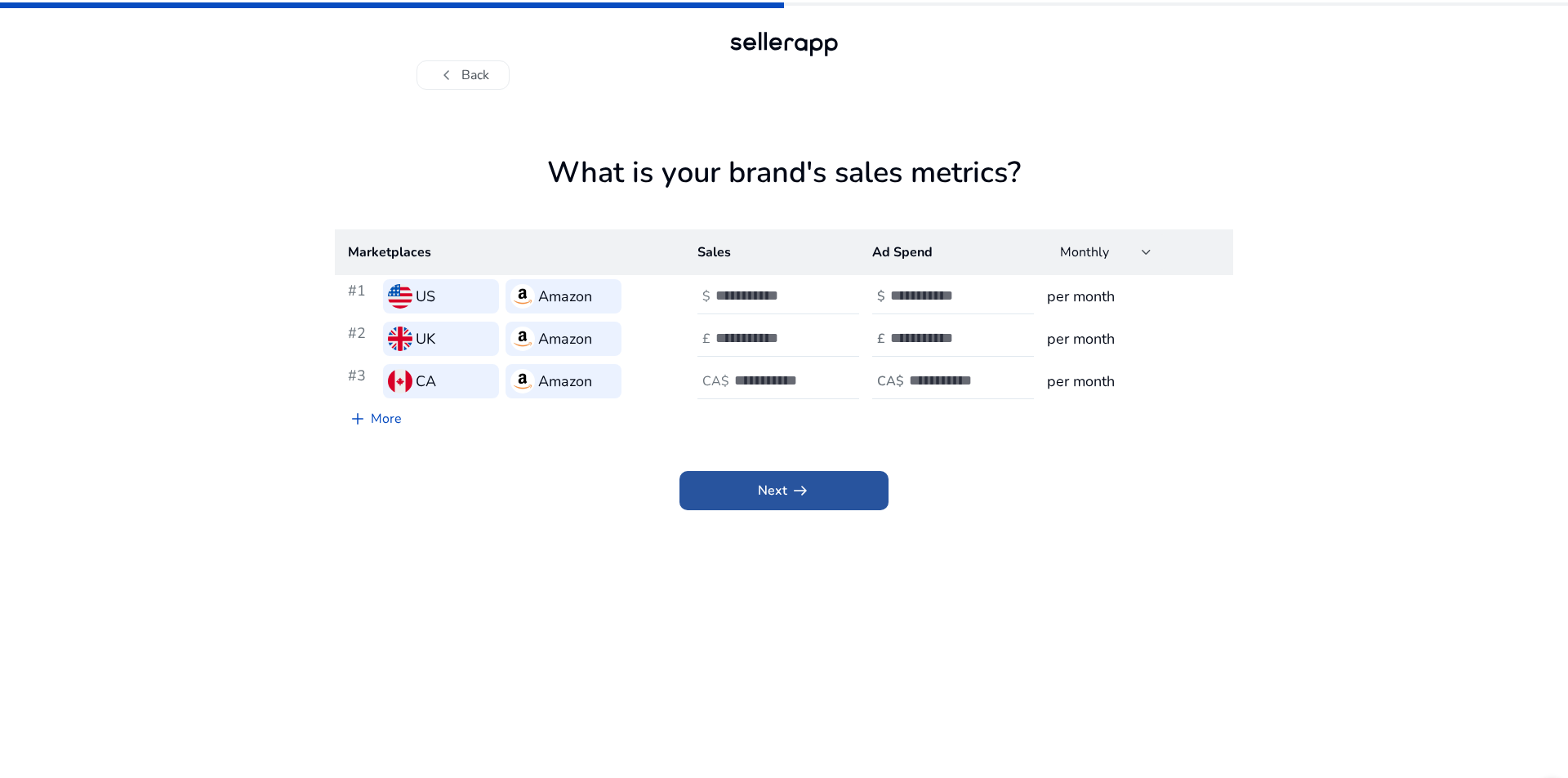
click at [784, 474] on span at bounding box center [784, 490] width 209 height 39
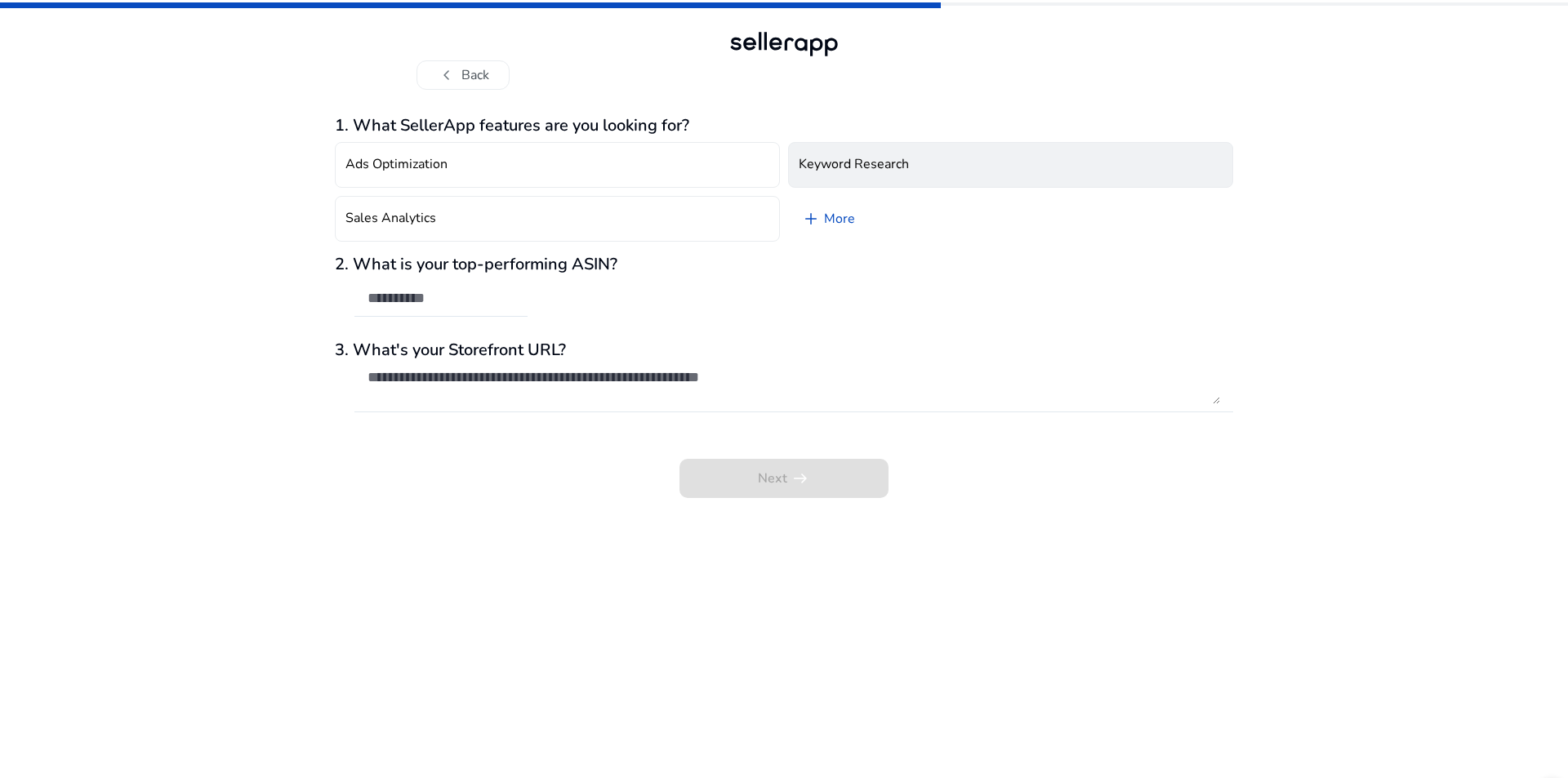
click at [848, 167] on h4 "Keyword Research" at bounding box center [854, 164] width 110 height 16
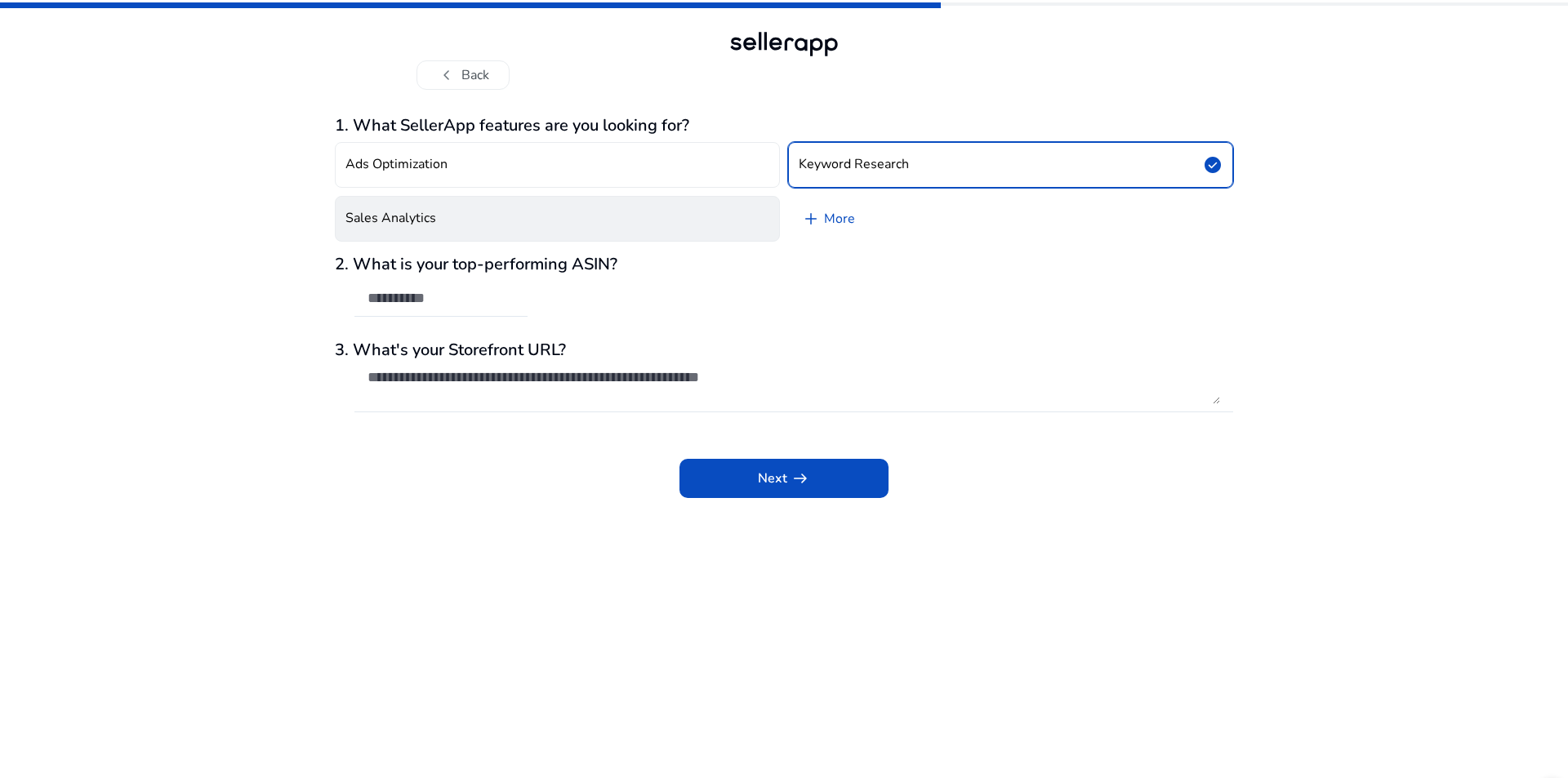
click at [563, 220] on button "Sales Analytics" at bounding box center [557, 219] width 445 height 46
click at [466, 305] on input "text" at bounding box center [440, 299] width 147 height 18
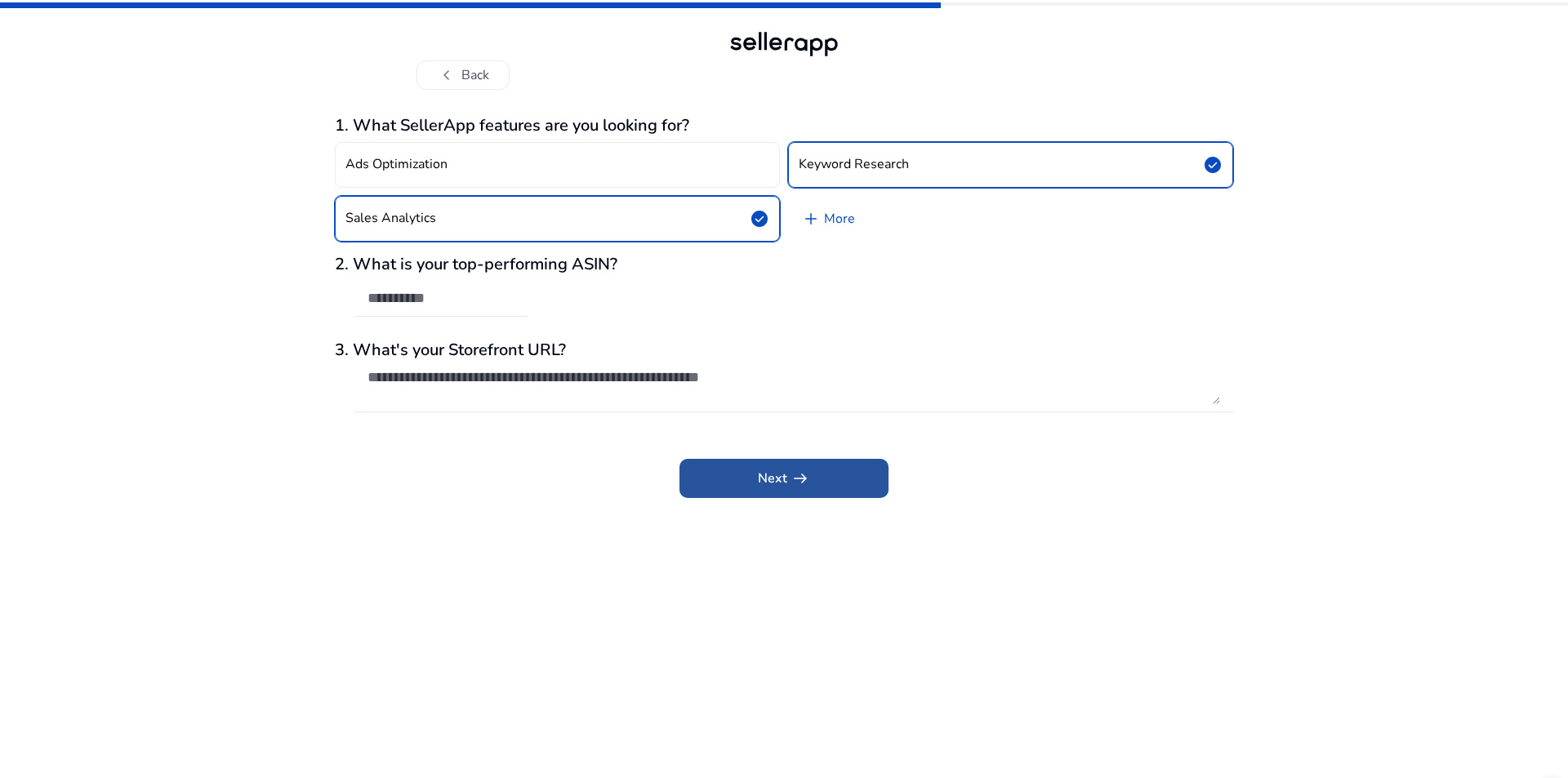
click at [742, 468] on span at bounding box center [784, 478] width 209 height 39
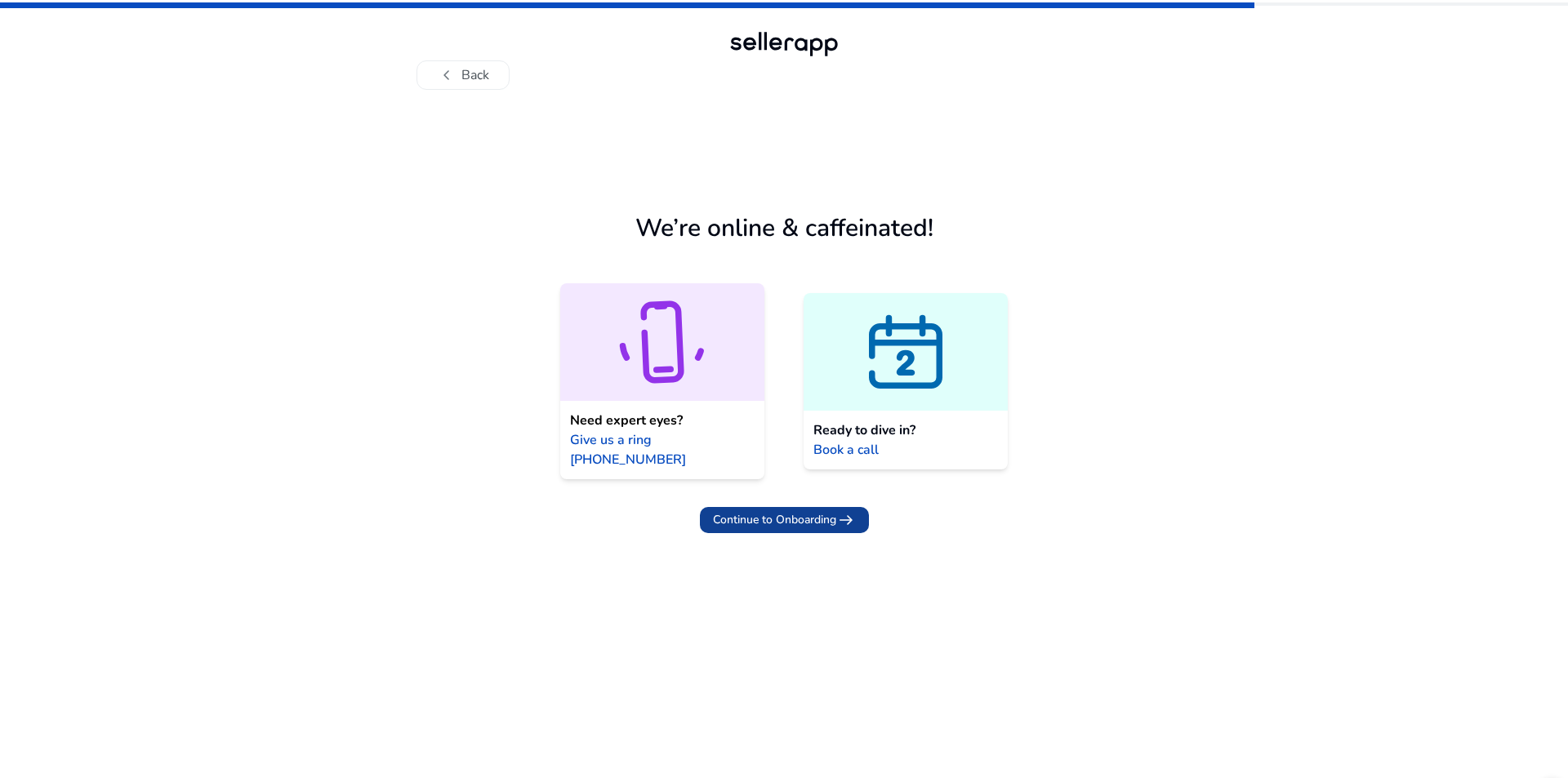
click at [731, 511] on span "Continue to Onboarding" at bounding box center [774, 520] width 123 height 17
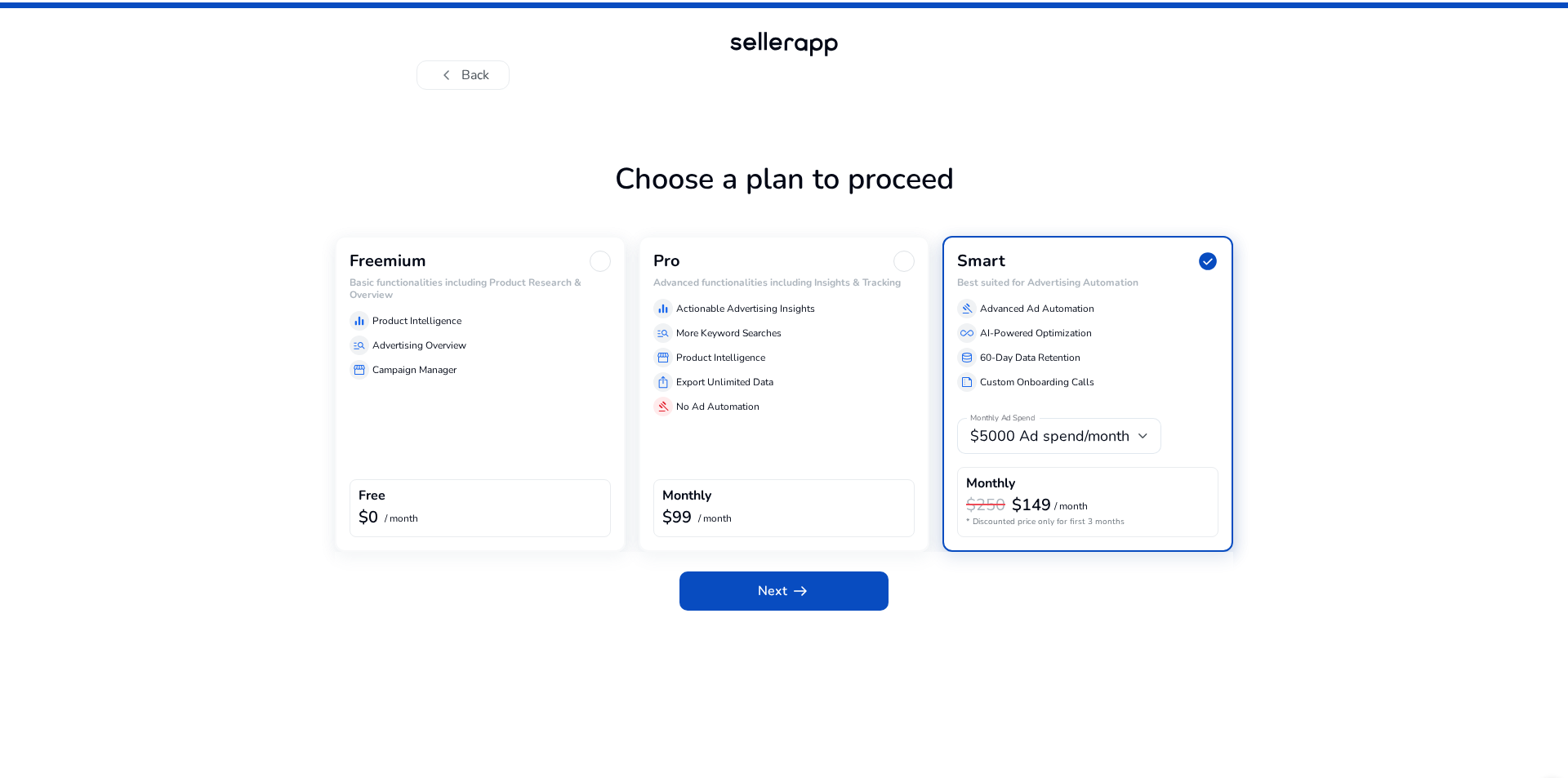
click at [499, 424] on div "Freemium Basic functionalities including Product Research & Overview equalizer …" at bounding box center [480, 394] width 290 height 316
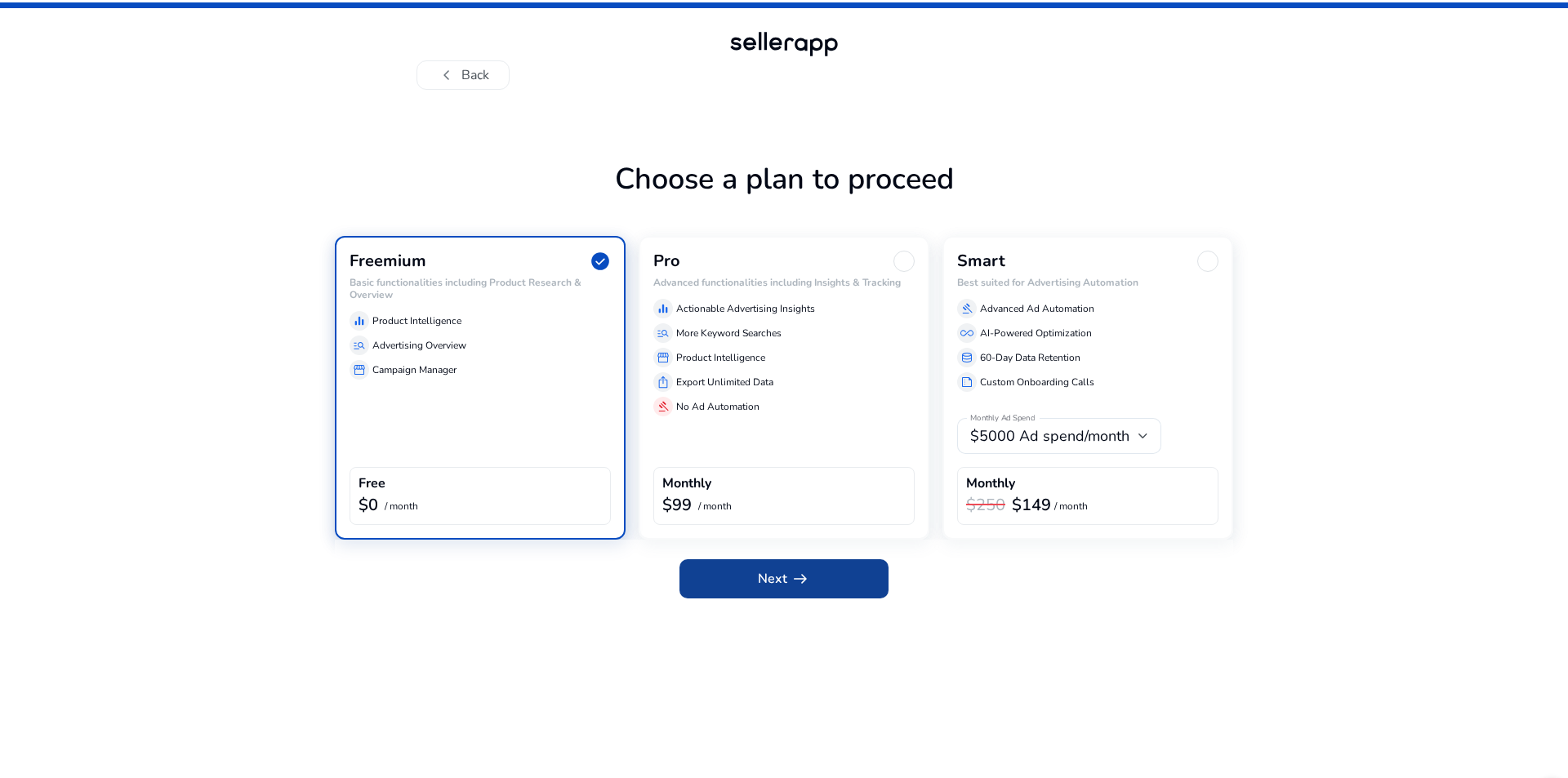
click at [724, 591] on span at bounding box center [784, 579] width 209 height 39
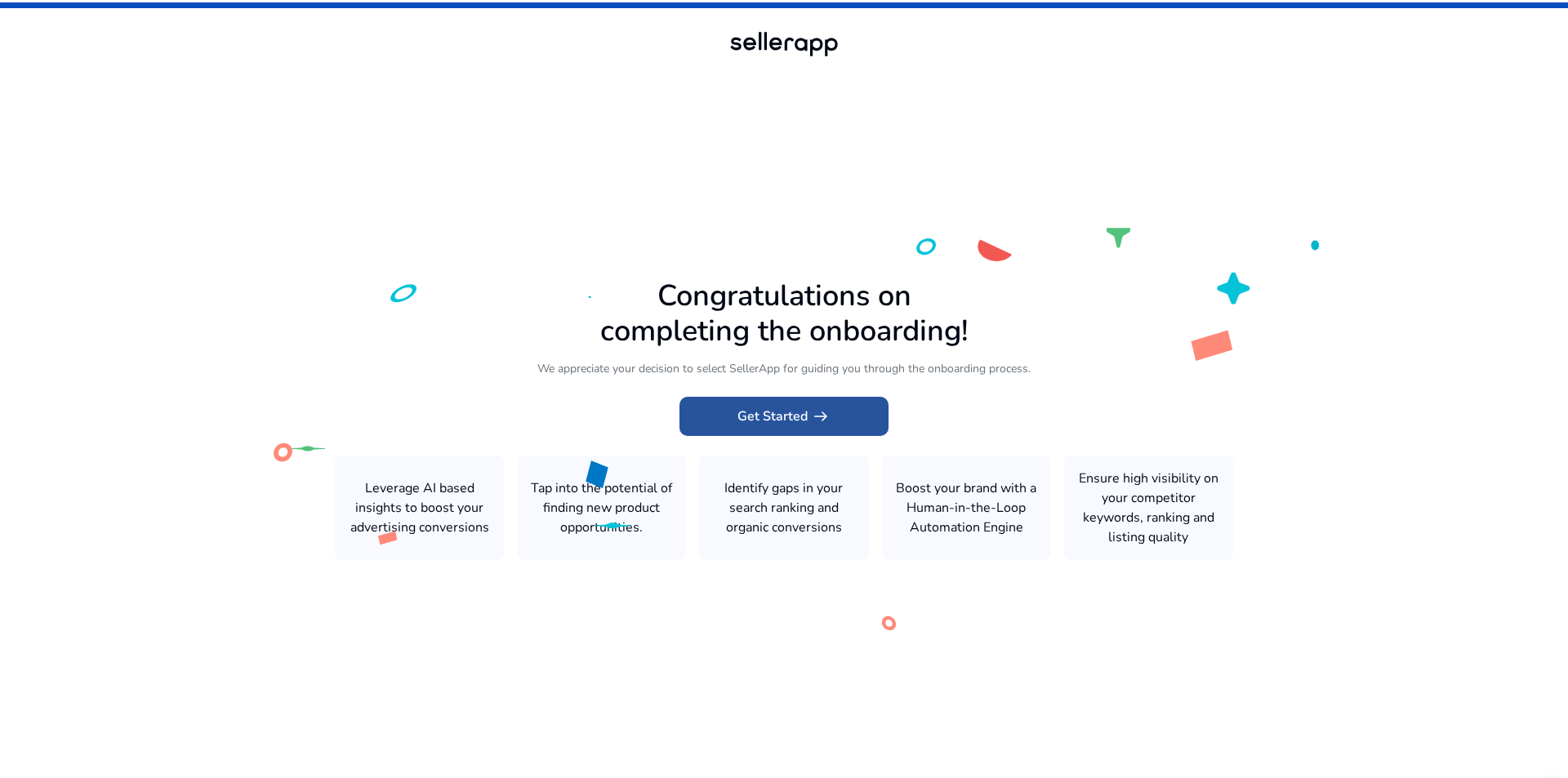
click at [782, 419] on span "Get Started arrow_right_alt" at bounding box center [784, 415] width 93 height 19
